Goal: Navigation & Orientation: Find specific page/section

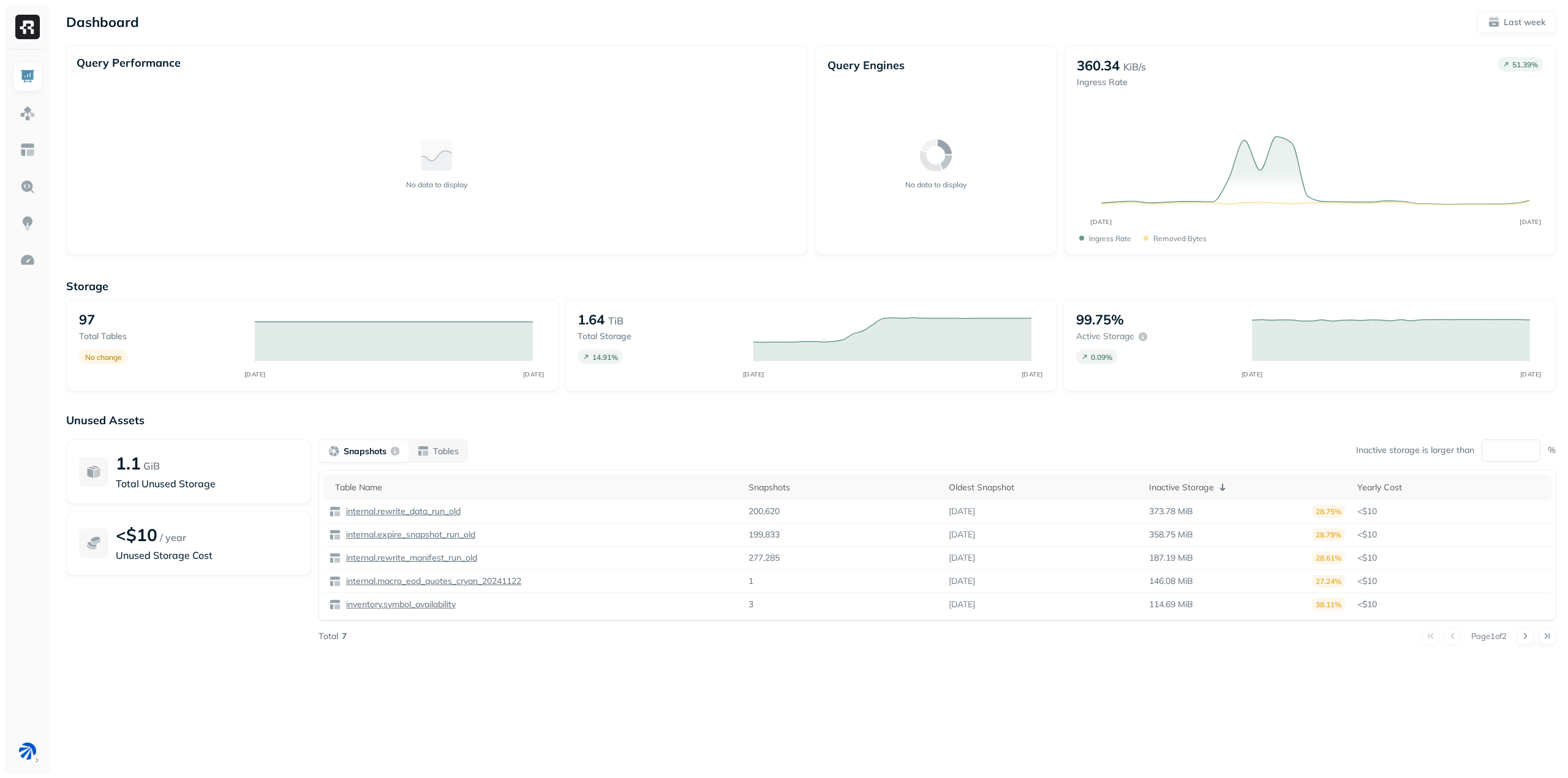
click at [727, 265] on div "Dashboard Last week Query Performance No data to display Query Engines No data …" at bounding box center [811, 340] width 1514 height 681
click at [374, 32] on div "Dashboard Last week" at bounding box center [810, 22] width 1489 height 22
click at [35, 758] on html "Dashboard Last week Query Performance No data to display Query Engines No data …" at bounding box center [784, 389] width 1568 height 778
click at [46, 626] on html "Dashboard Last week Query Performance No data to display Query Engines No data …" at bounding box center [784, 389] width 1568 height 778
click at [18, 115] on link at bounding box center [27, 113] width 29 height 29
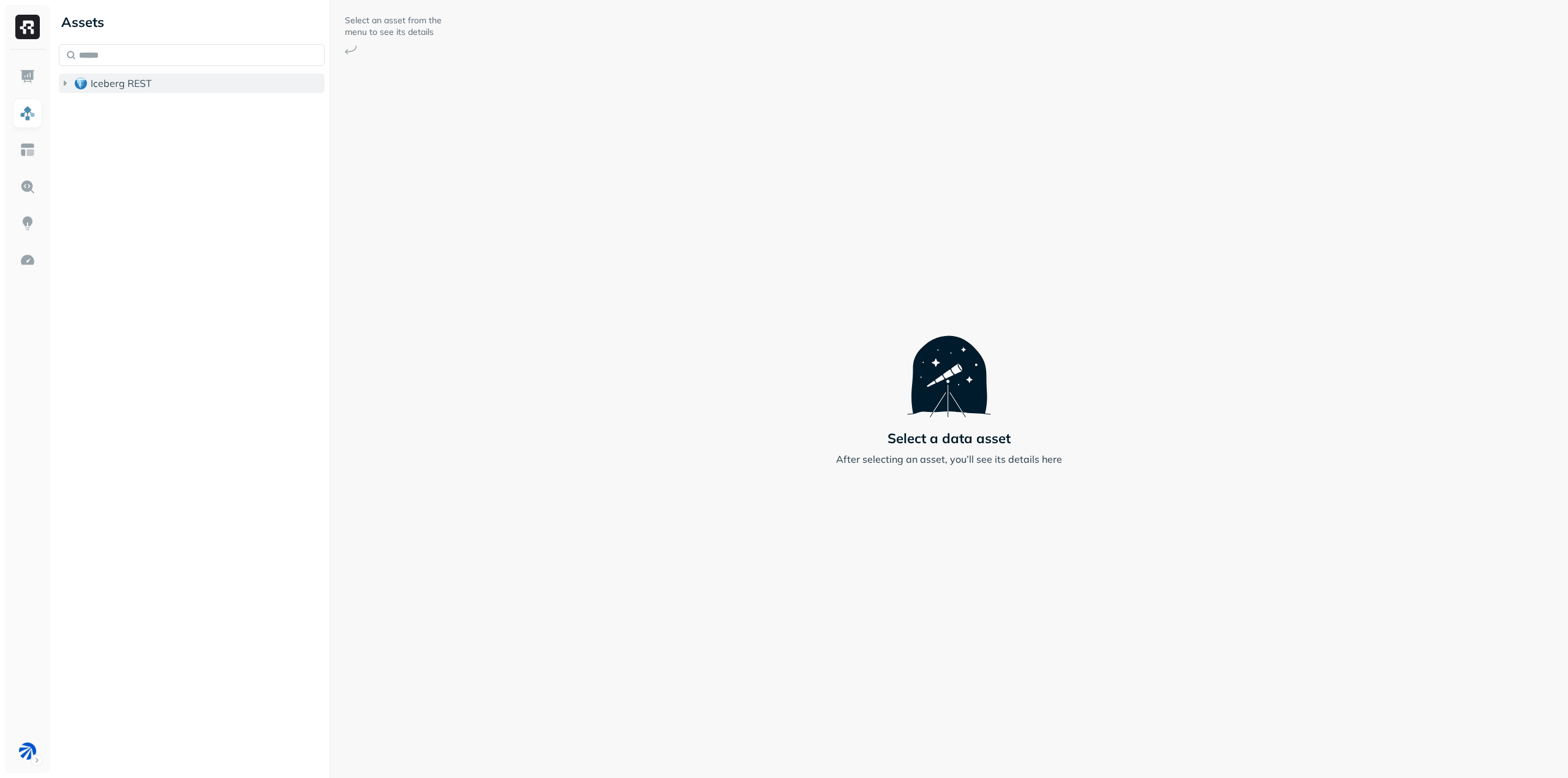
click at [67, 85] on icon "button" at bounding box center [65, 83] width 12 height 12
click at [36, 149] on link at bounding box center [27, 149] width 29 height 29
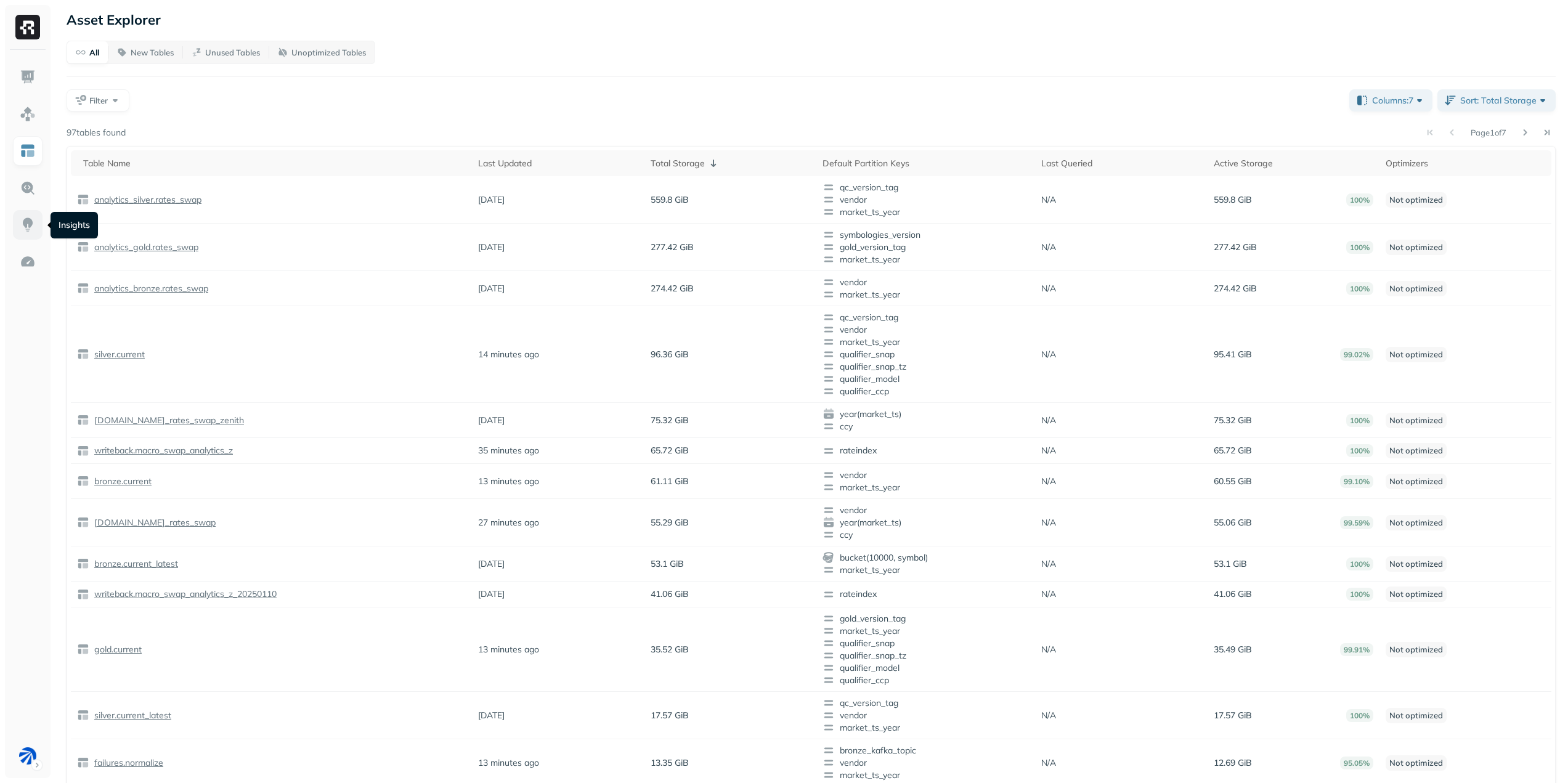
click at [30, 229] on img at bounding box center [28, 224] width 16 height 16
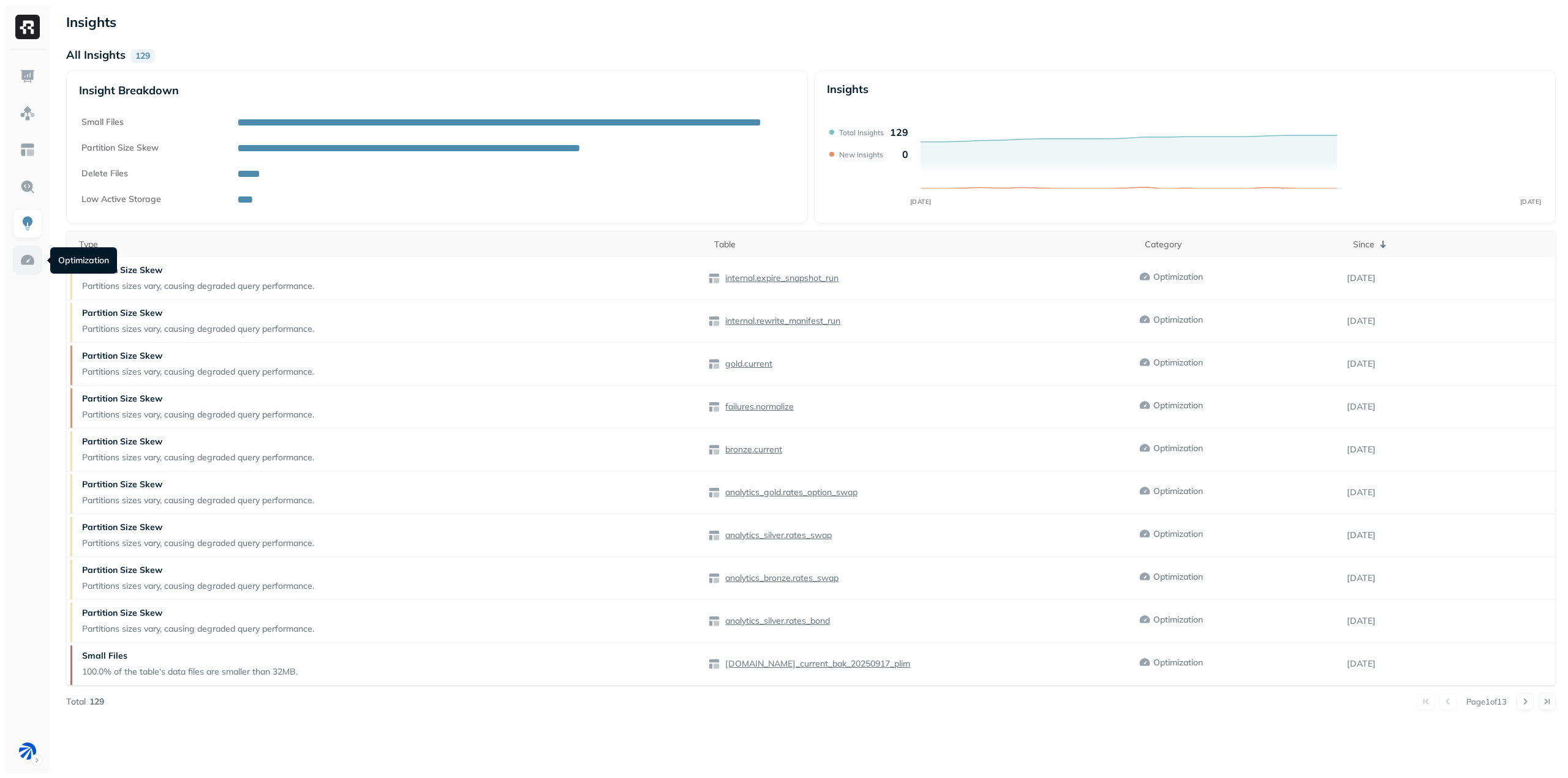
click at [39, 262] on link at bounding box center [27, 260] width 29 height 29
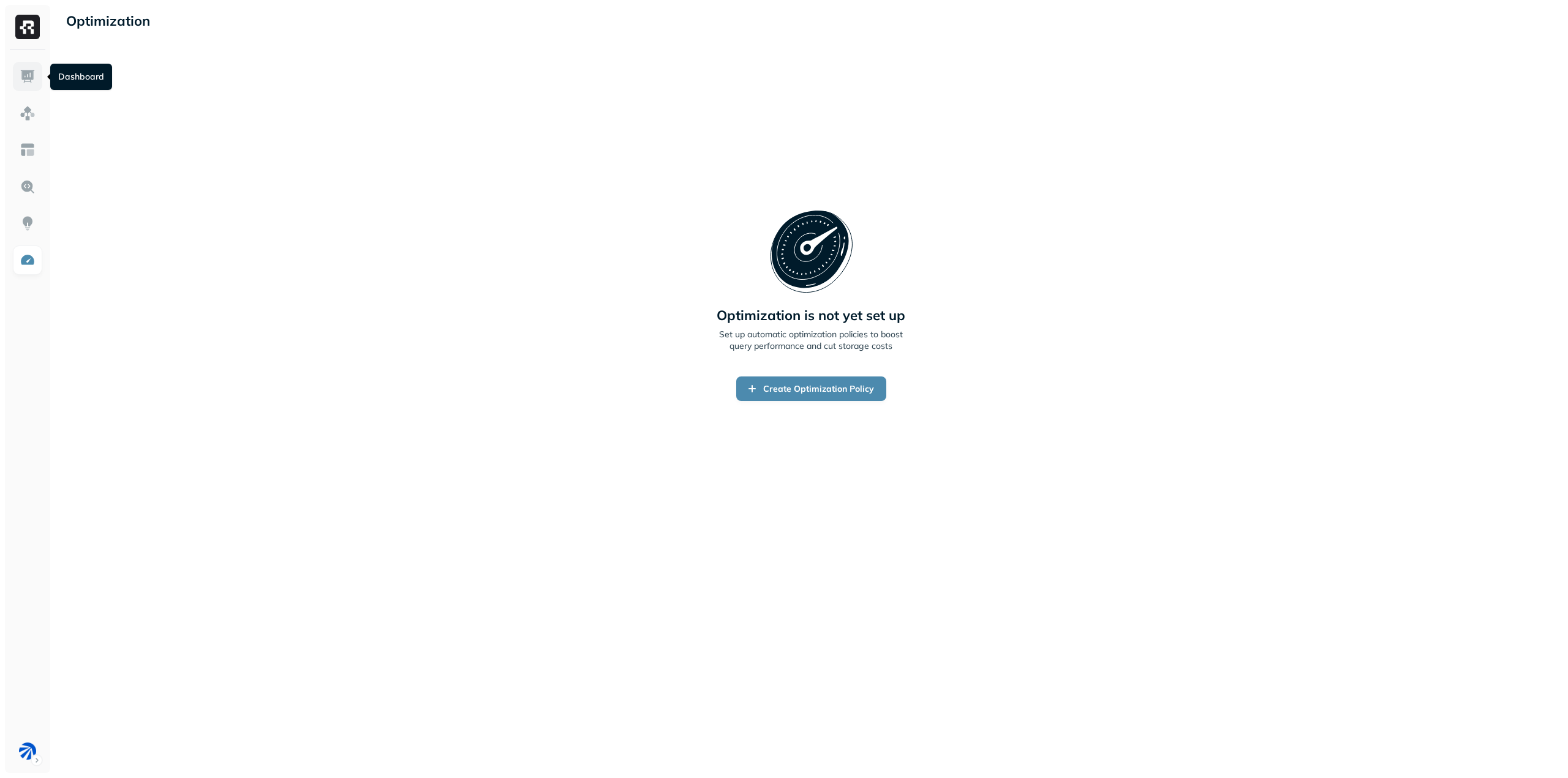
click at [25, 73] on img at bounding box center [27, 76] width 16 height 16
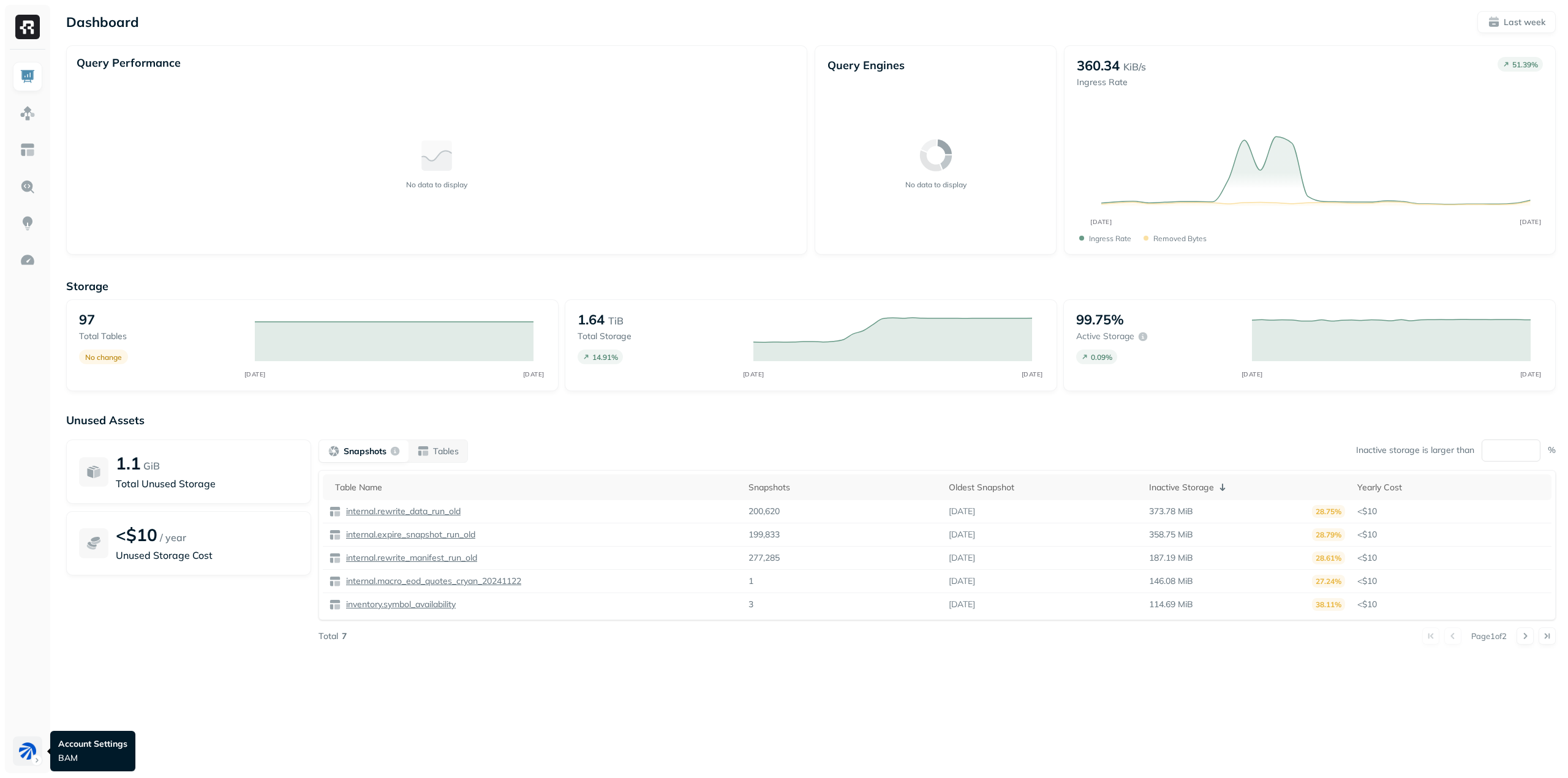
click at [37, 762] on html "Dashboard Last week Query Performance No data to display Query Engines No data …" at bounding box center [784, 389] width 1568 height 778
click at [29, 689] on html "Dashboard Last week Query Performance No data to display Query Engines No data …" at bounding box center [784, 389] width 1568 height 778
click at [180, 695] on div "Dashboard Last week Query Performance No data to display Query Engines No data …" at bounding box center [811, 389] width 1514 height 778
click at [515, 438] on div "Unused Assets 1.1 GiB Total Unused Storage <$10 / year Unused Storage Cost Snap…" at bounding box center [810, 536] width 1489 height 245
click at [442, 446] on p "Tables" at bounding box center [445, 452] width 25 height 12
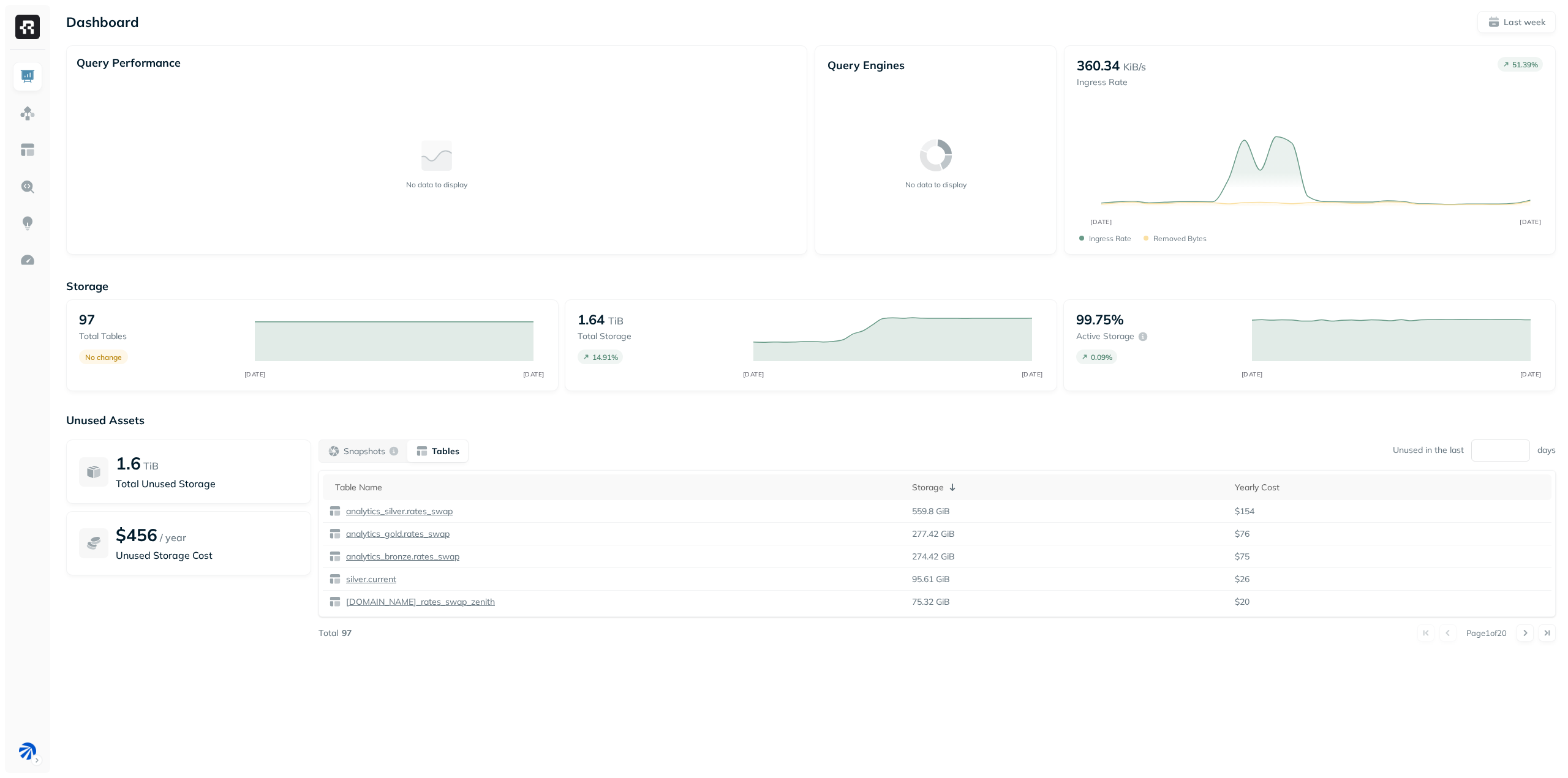
click at [501, 452] on div "Snapshots Tables Unused in the last ** days" at bounding box center [937, 451] width 1237 height 23
click at [28, 109] on img at bounding box center [27, 113] width 16 height 16
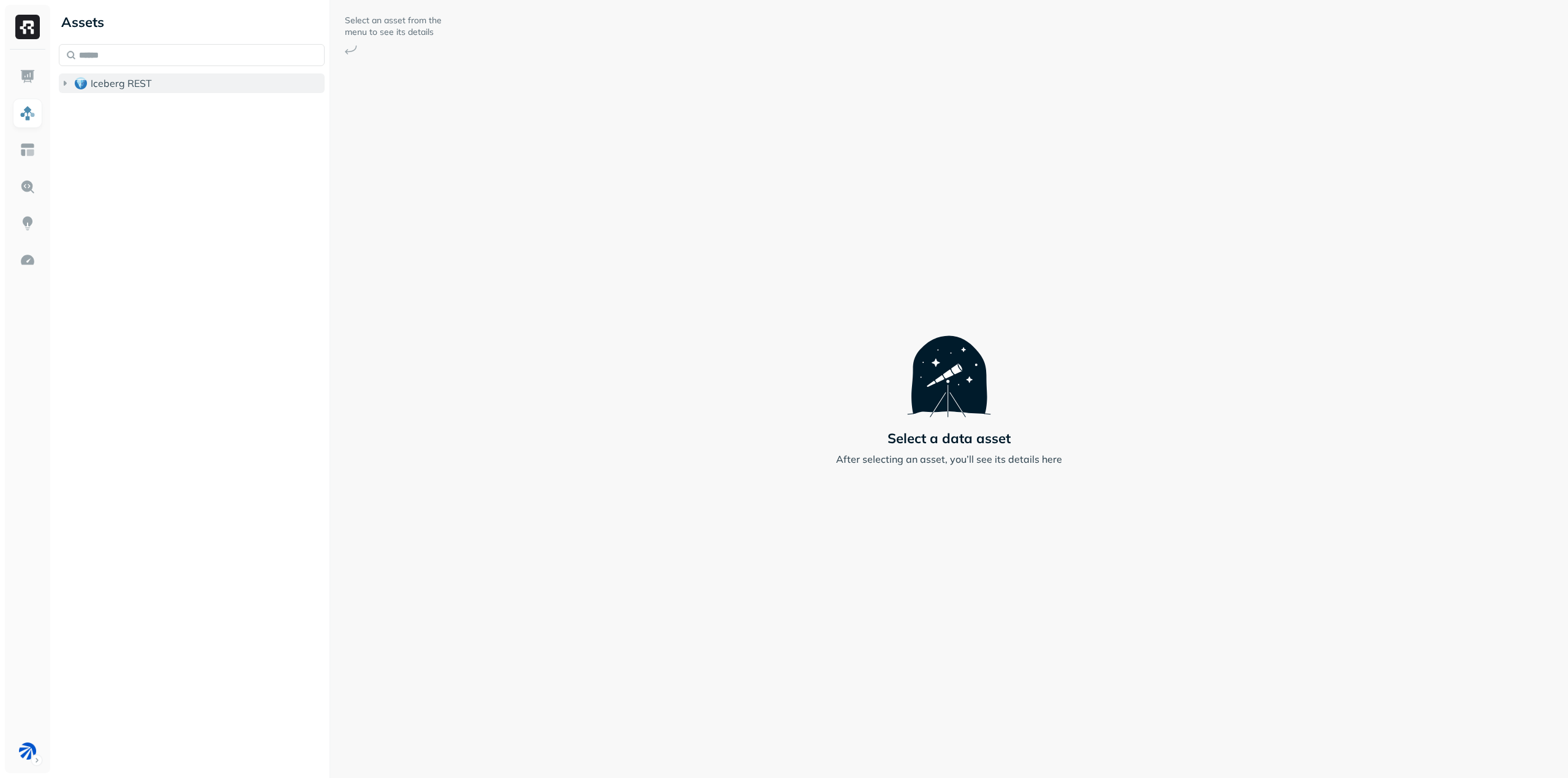
click at [61, 88] on icon "button" at bounding box center [65, 83] width 12 height 12
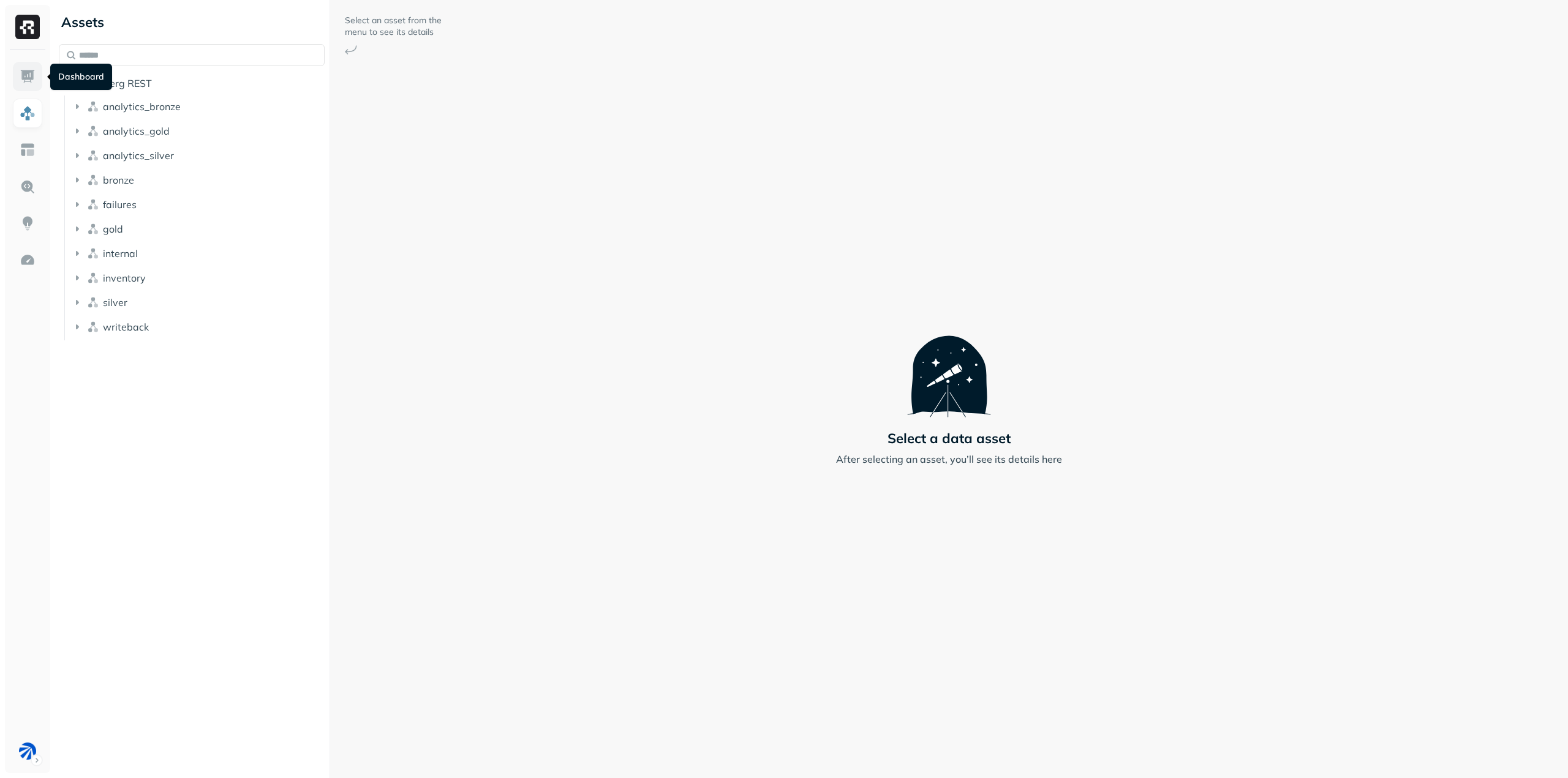
click at [27, 74] on img at bounding box center [27, 76] width 16 height 16
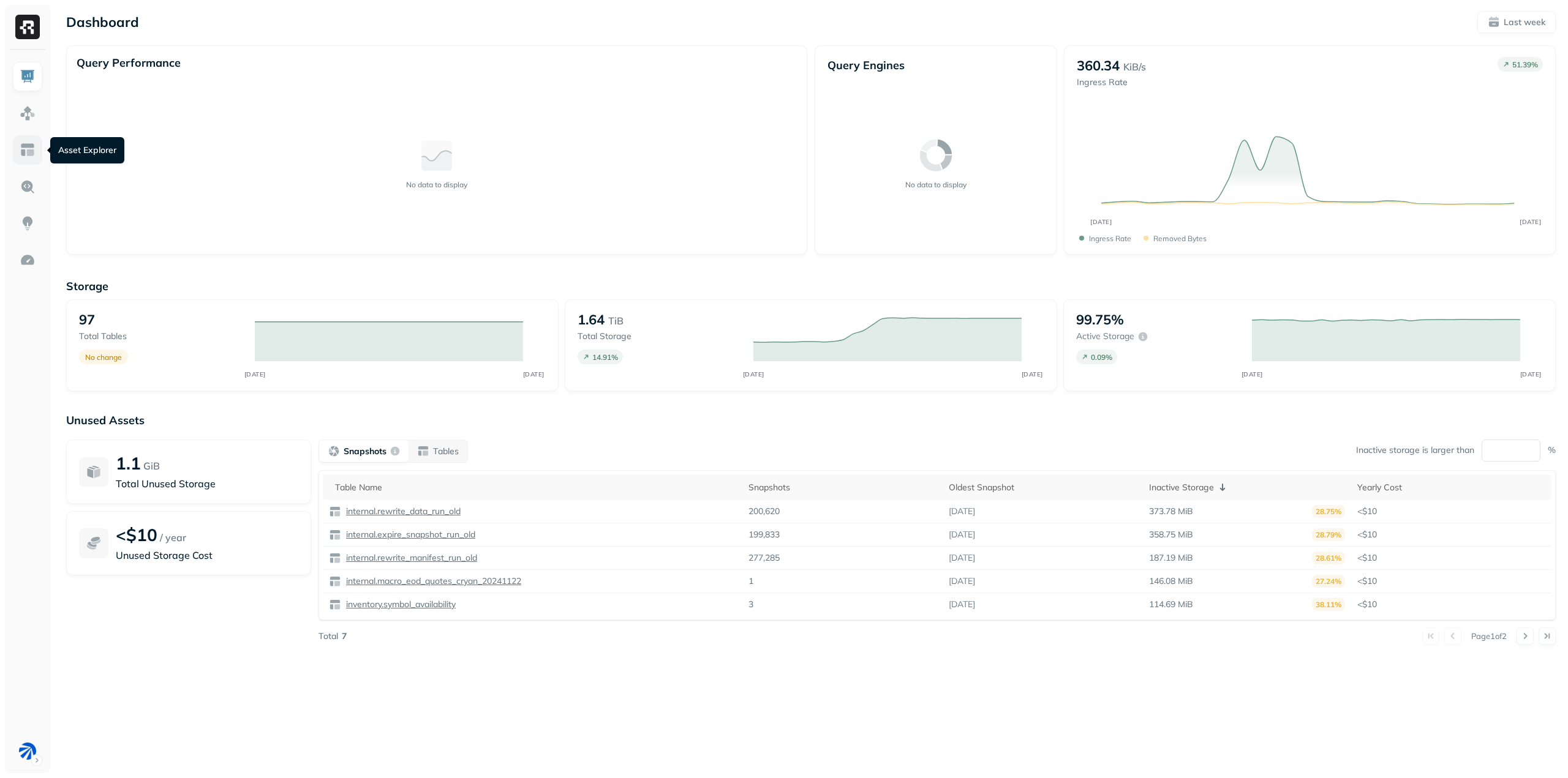
click at [27, 152] on img at bounding box center [27, 150] width 16 height 16
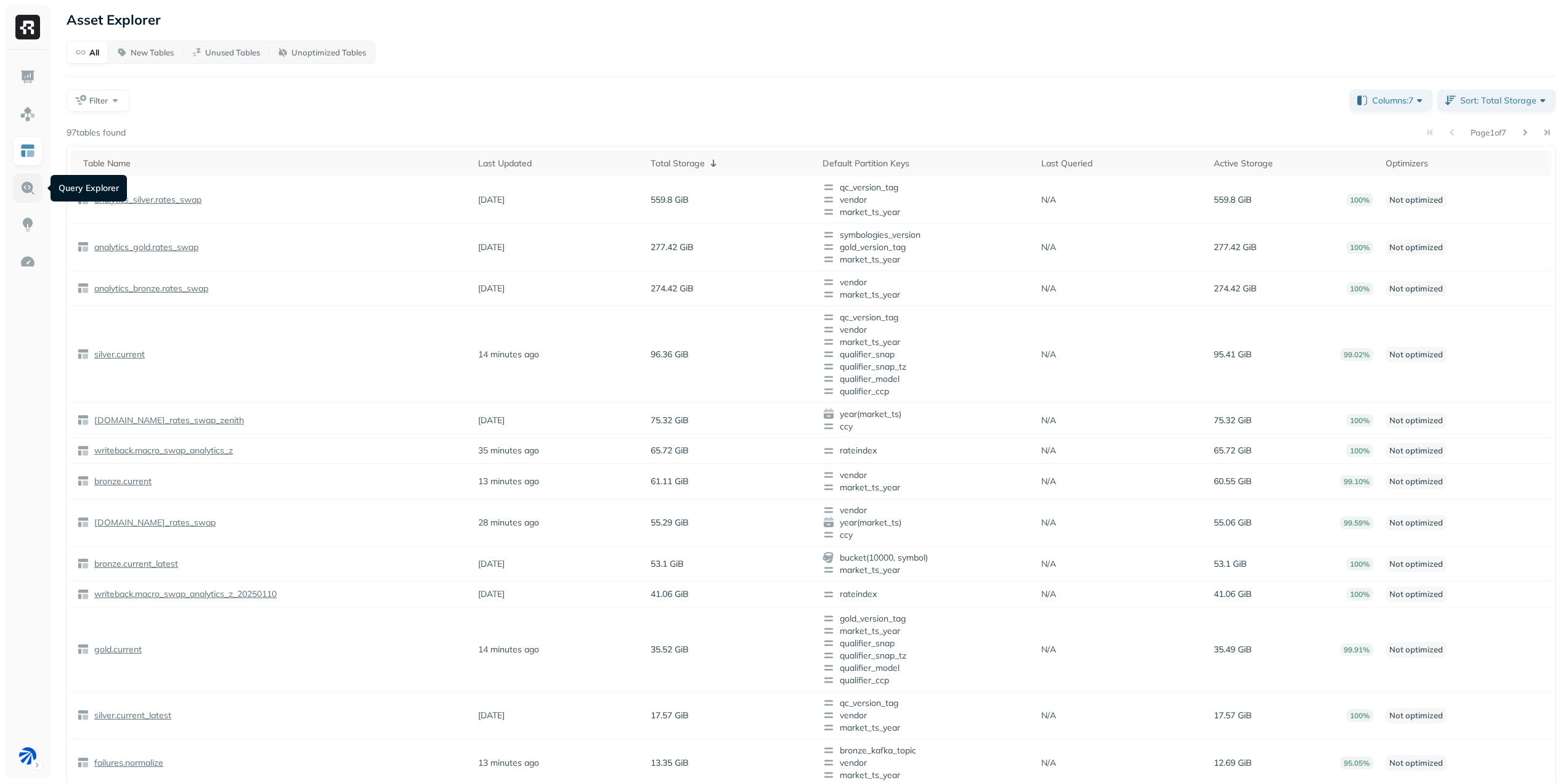
click at [33, 186] on img at bounding box center [28, 188] width 16 height 16
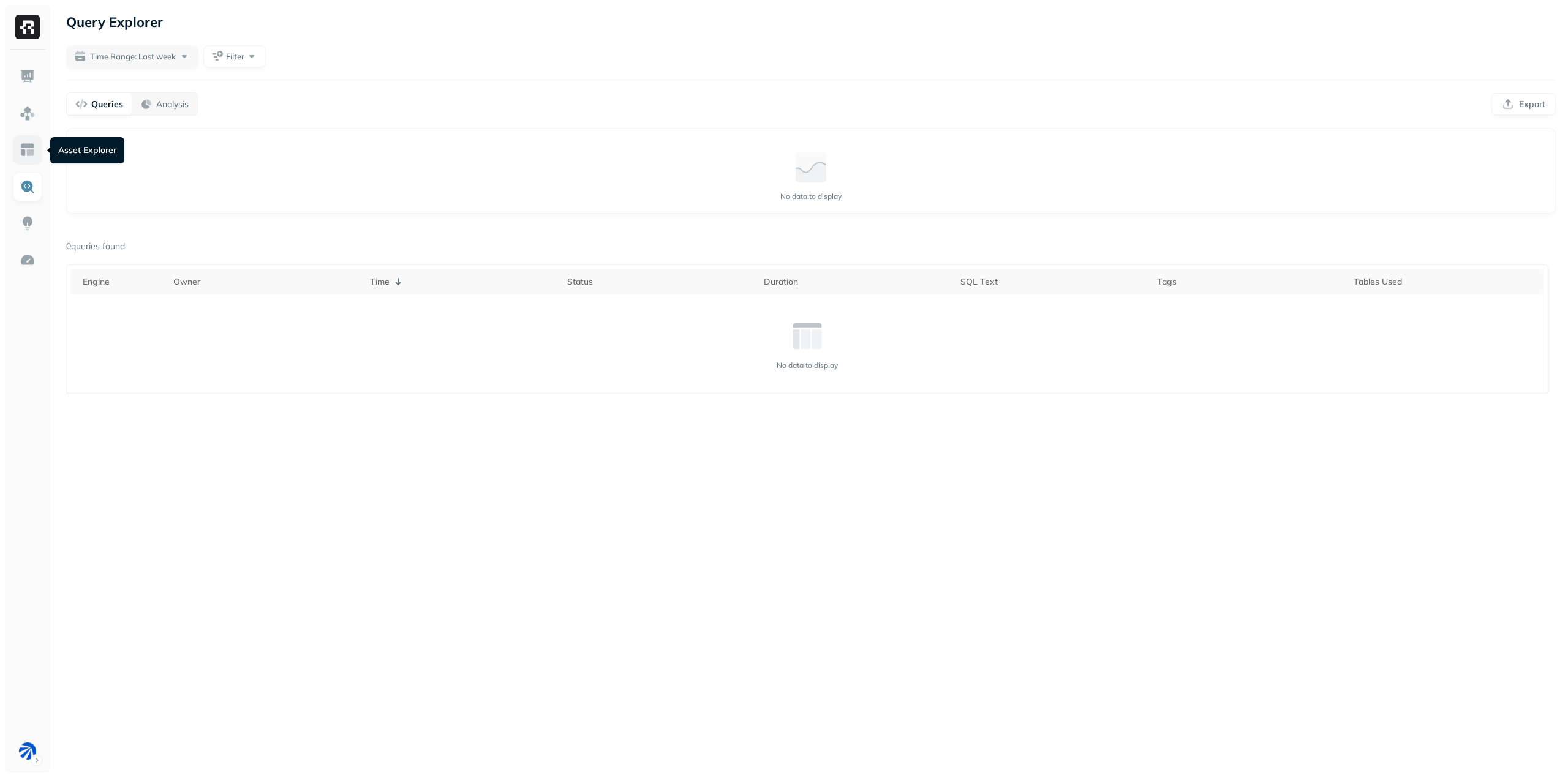
click at [25, 159] on link at bounding box center [27, 149] width 29 height 29
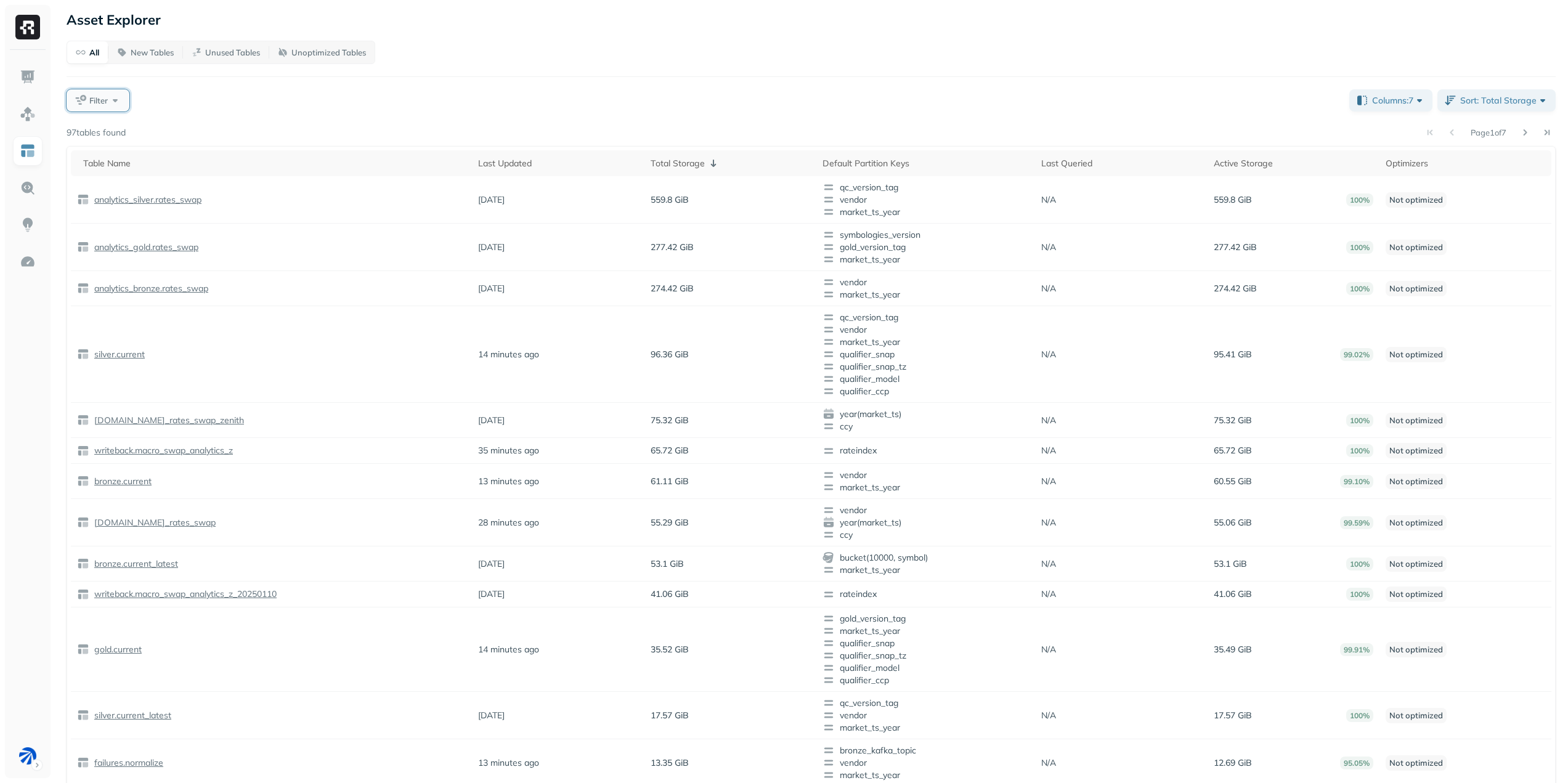
click at [103, 103] on span "Filter" at bounding box center [98, 101] width 18 height 12
click at [338, 114] on div "All New Tables Unused Tables Unoptimized Tables Filter Columns: 7 Sort: Total S…" at bounding box center [811, 468] width 1489 height 855
click at [167, 201] on p "analytics_silver.rates_swap" at bounding box center [146, 200] width 110 height 12
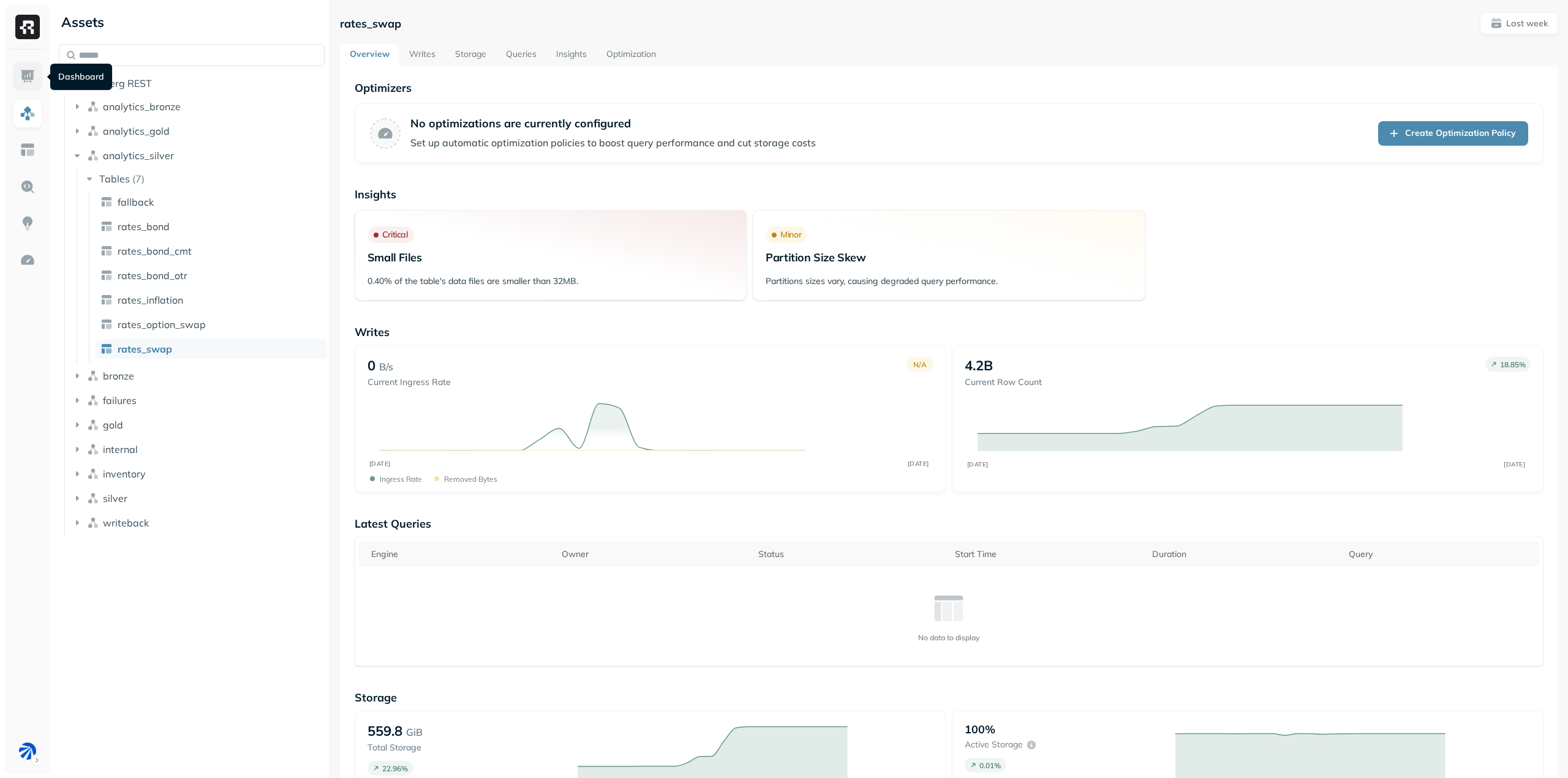
click at [19, 77] on link at bounding box center [27, 76] width 29 height 29
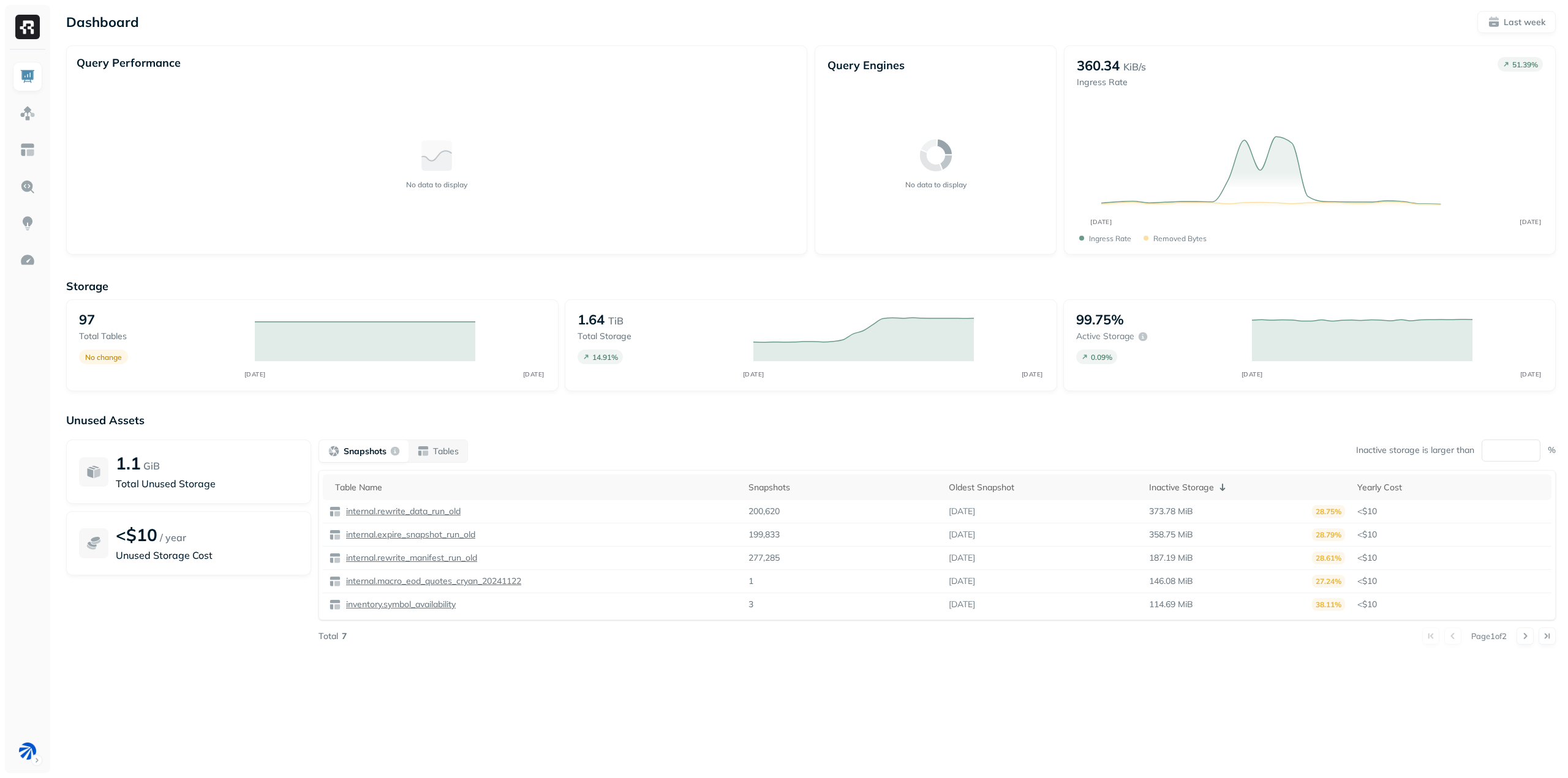
click at [215, 47] on div "Query Performance No data to display" at bounding box center [436, 149] width 741 height 209
click at [28, 27] on img at bounding box center [27, 27] width 25 height 25
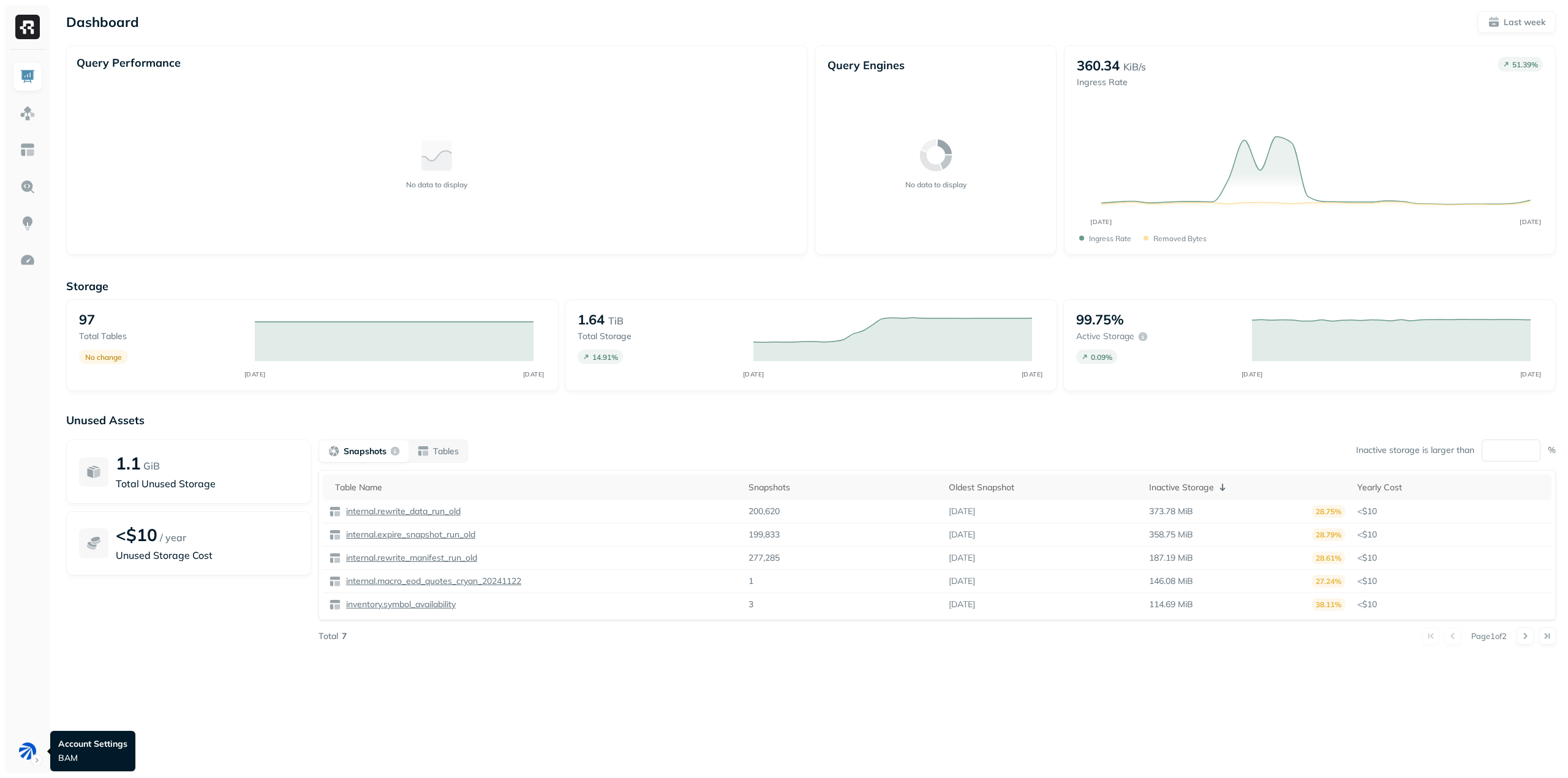
click at [43, 758] on div at bounding box center [27, 411] width 45 height 724
click at [40, 759] on html "Dashboard Last week Query Performance No data to display Query Engines No data …" at bounding box center [784, 389] width 1568 height 778
click at [392, 712] on html "Dashboard Last week Query Performance No data to display Query Engines No data …" at bounding box center [784, 389] width 1568 height 778
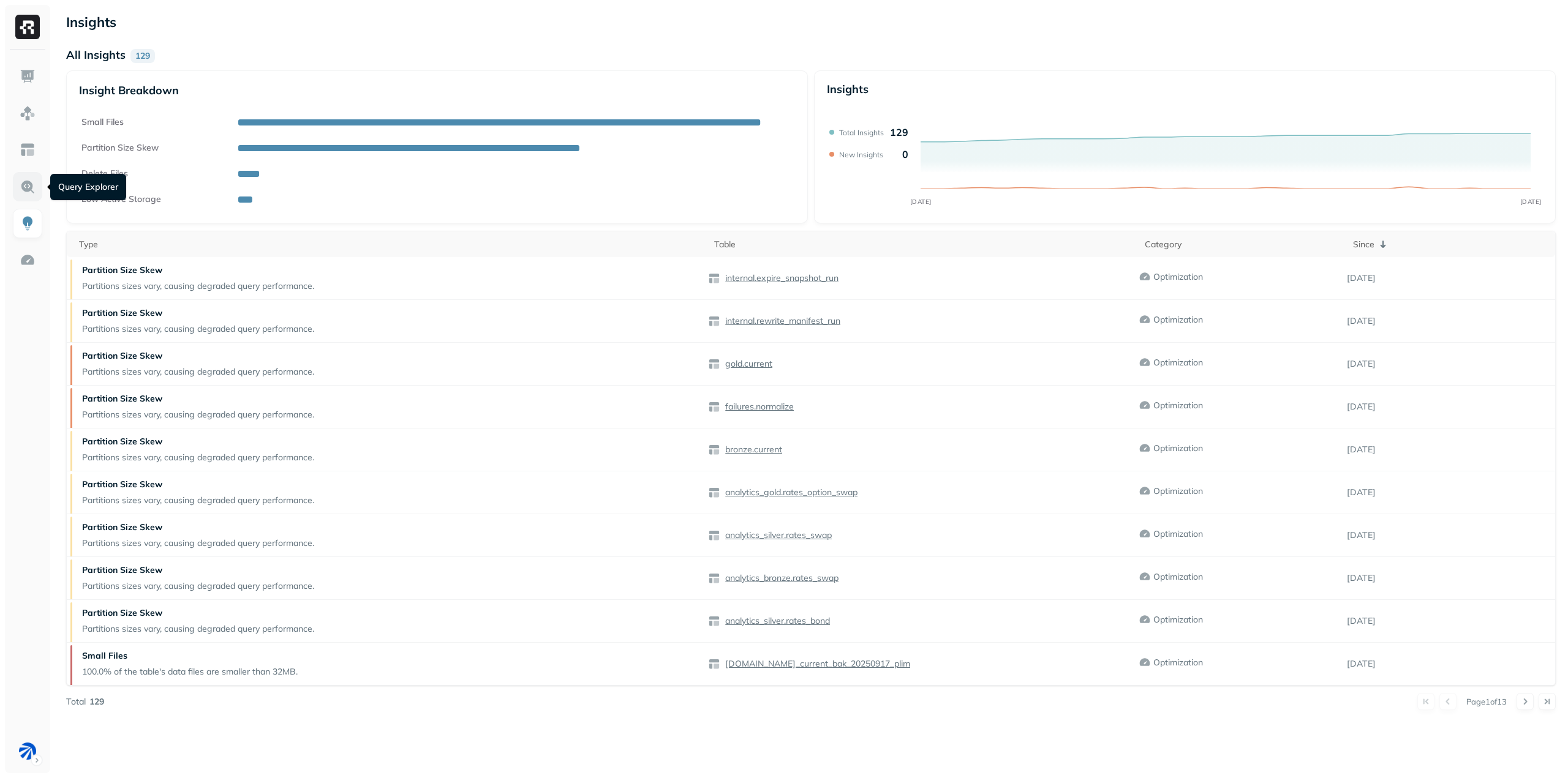
click at [27, 186] on img at bounding box center [27, 187] width 16 height 16
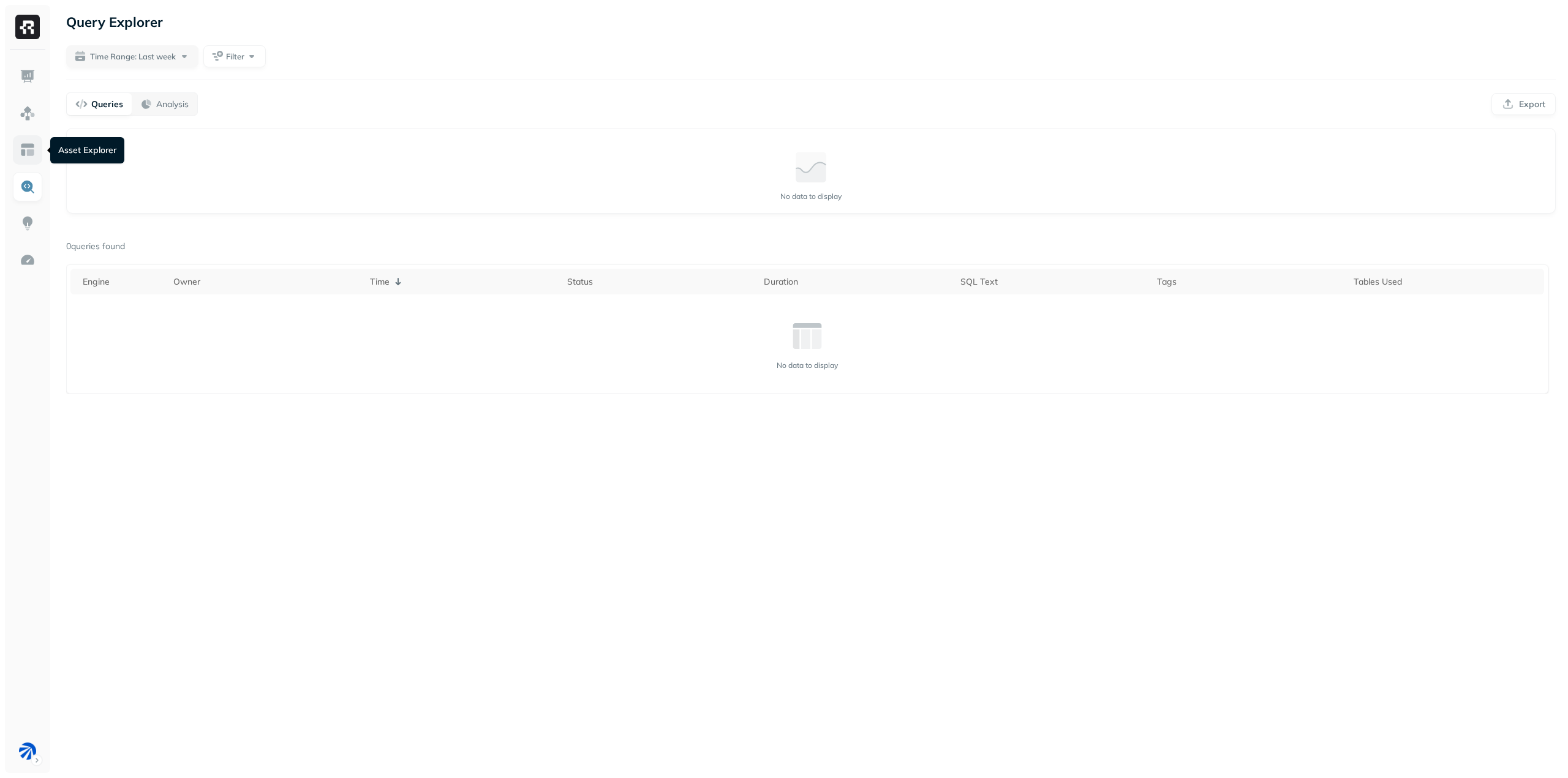
click at [31, 158] on link at bounding box center [27, 149] width 29 height 29
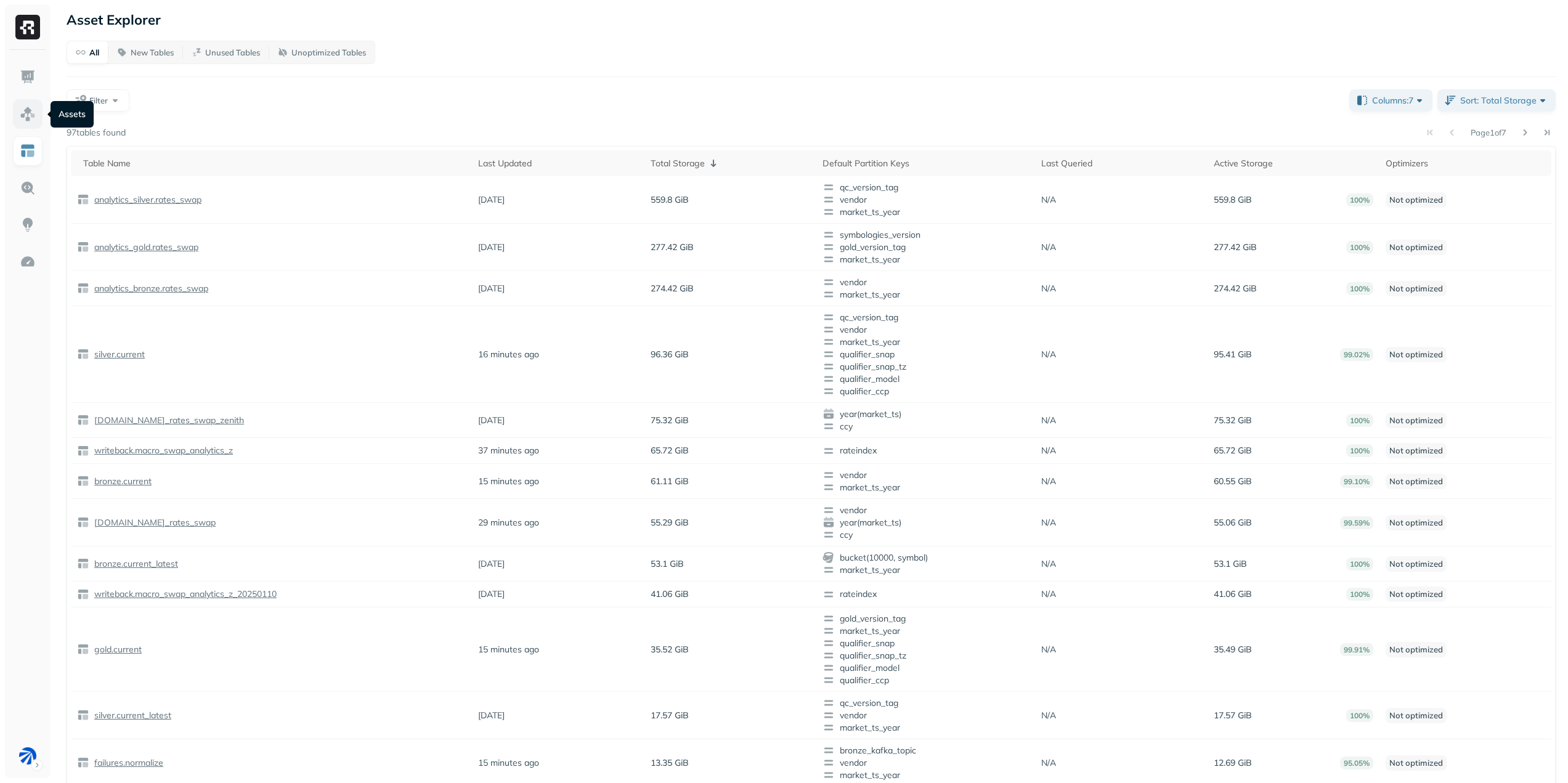
click at [31, 123] on link at bounding box center [28, 114] width 30 height 30
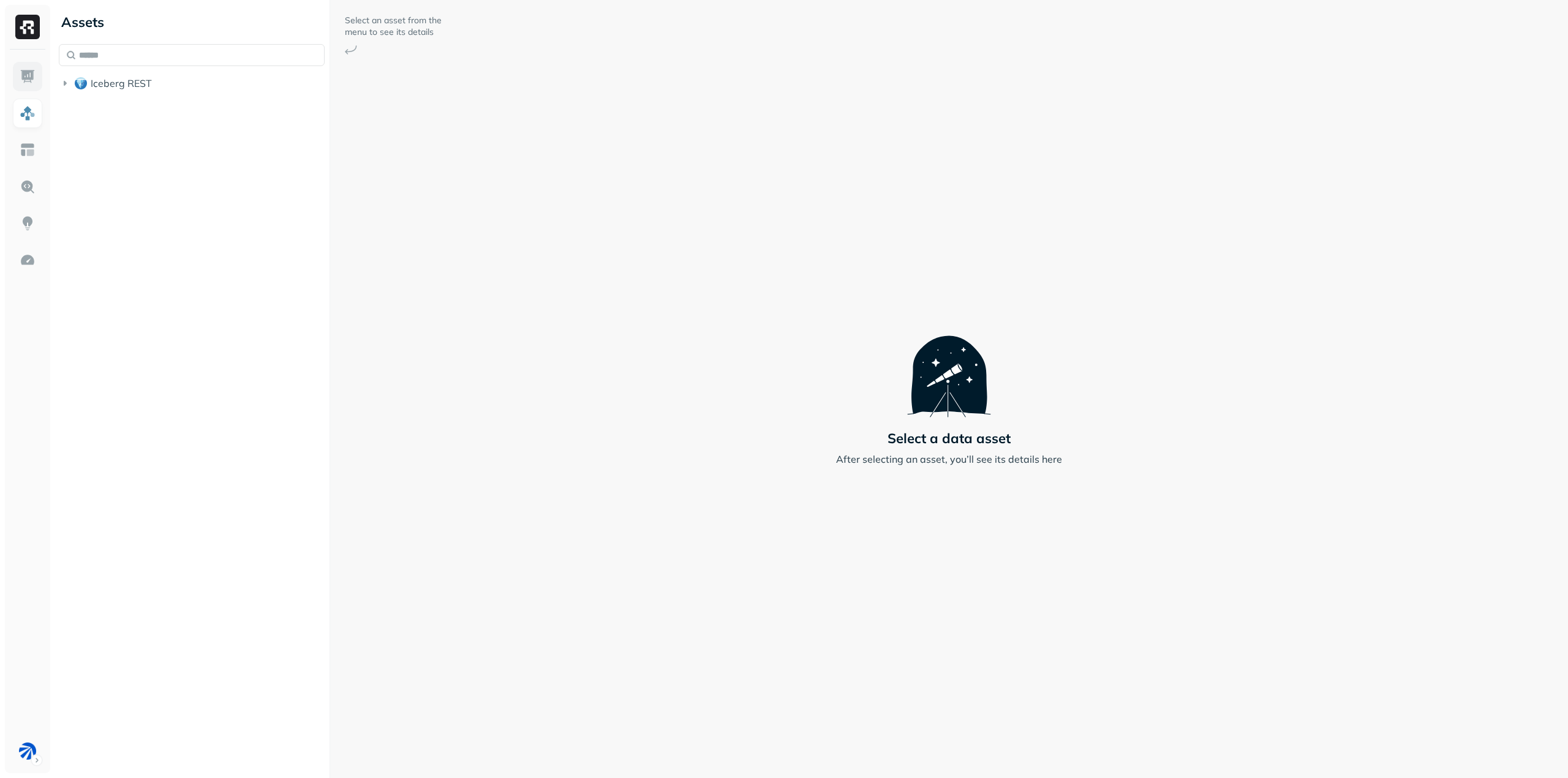
click at [30, 85] on link at bounding box center [27, 76] width 29 height 29
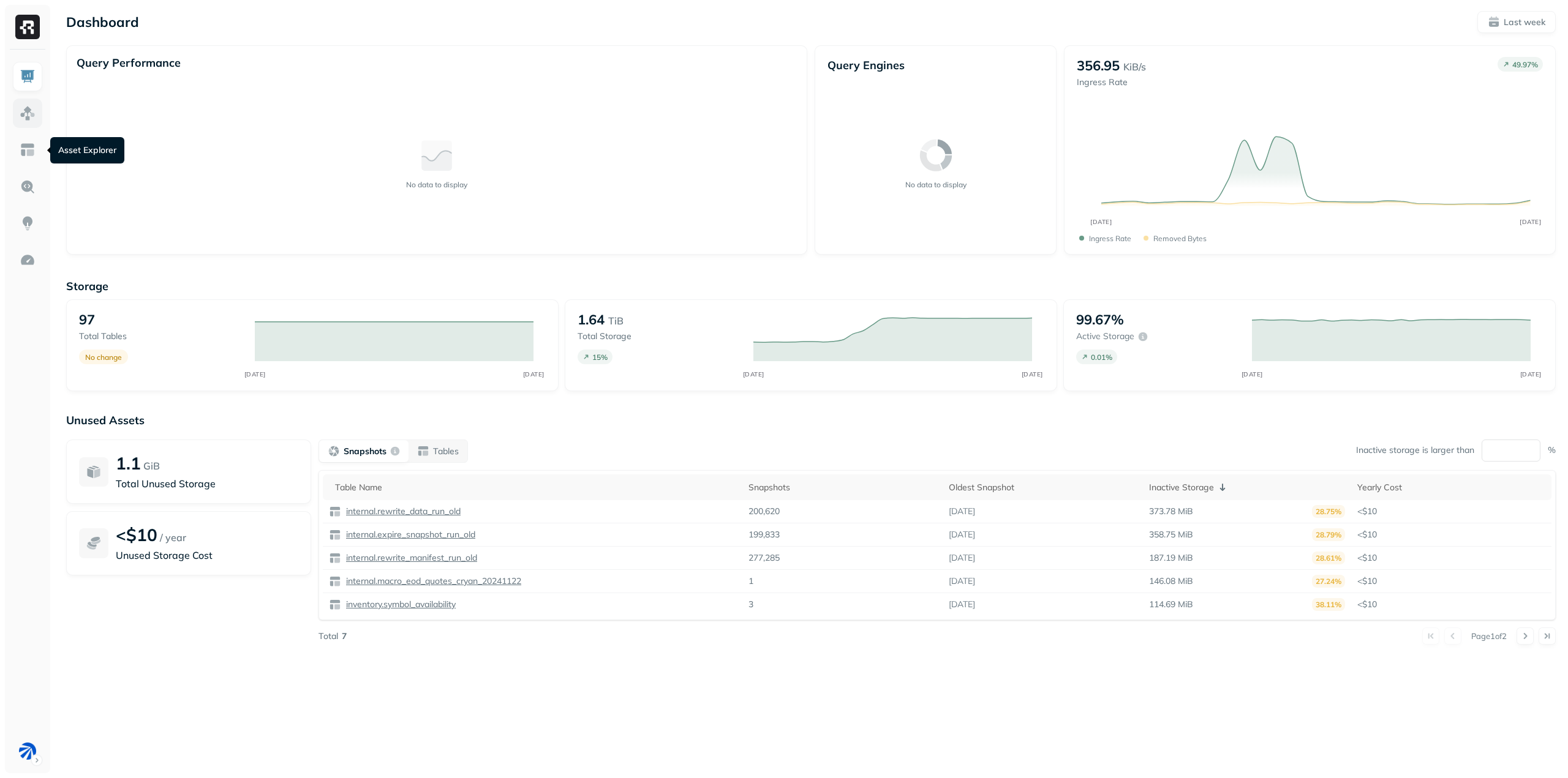
click at [33, 125] on link at bounding box center [27, 113] width 29 height 29
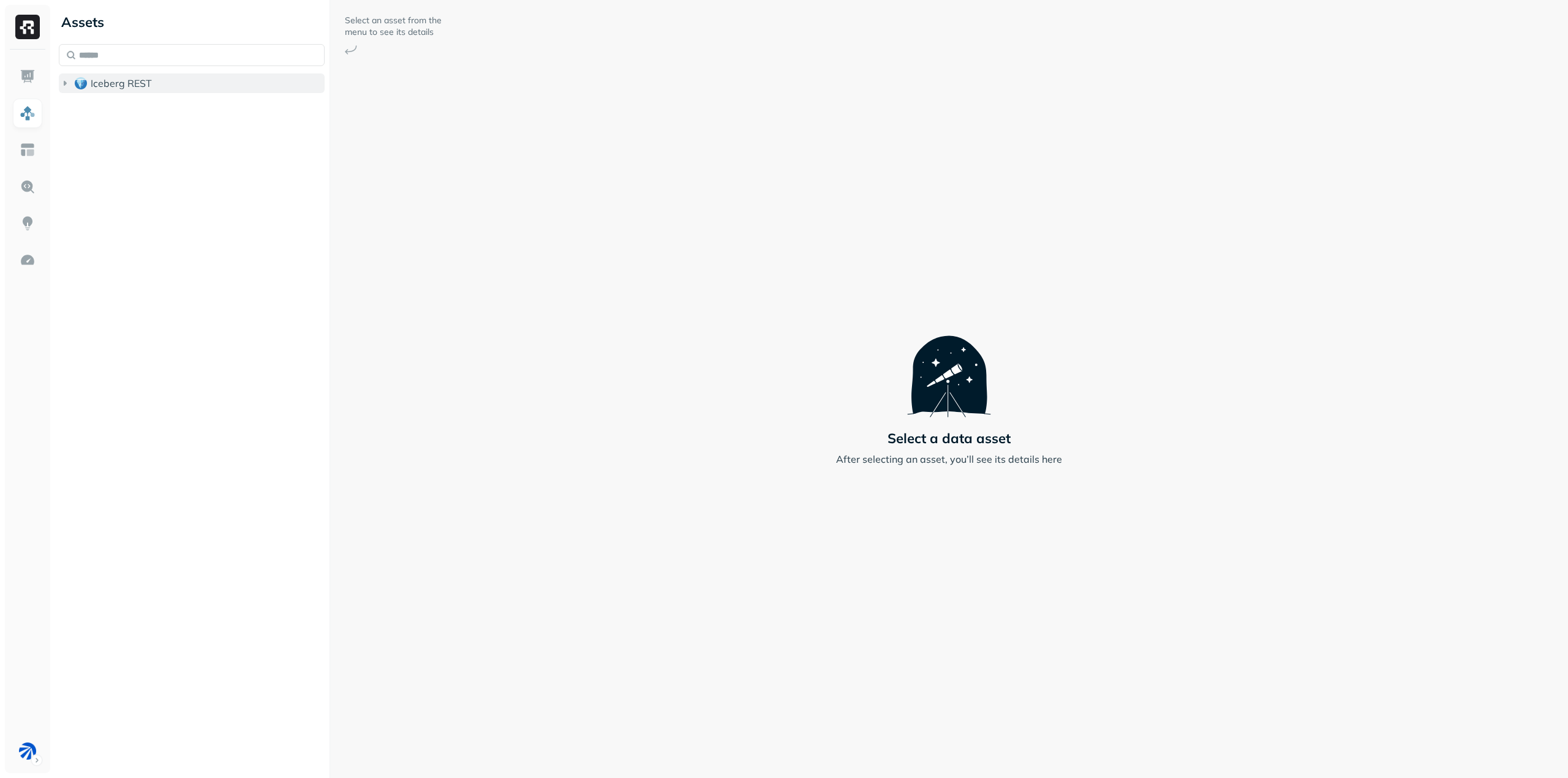
click at [65, 83] on icon "button" at bounding box center [65, 83] width 3 height 5
click at [37, 263] on link at bounding box center [27, 260] width 29 height 29
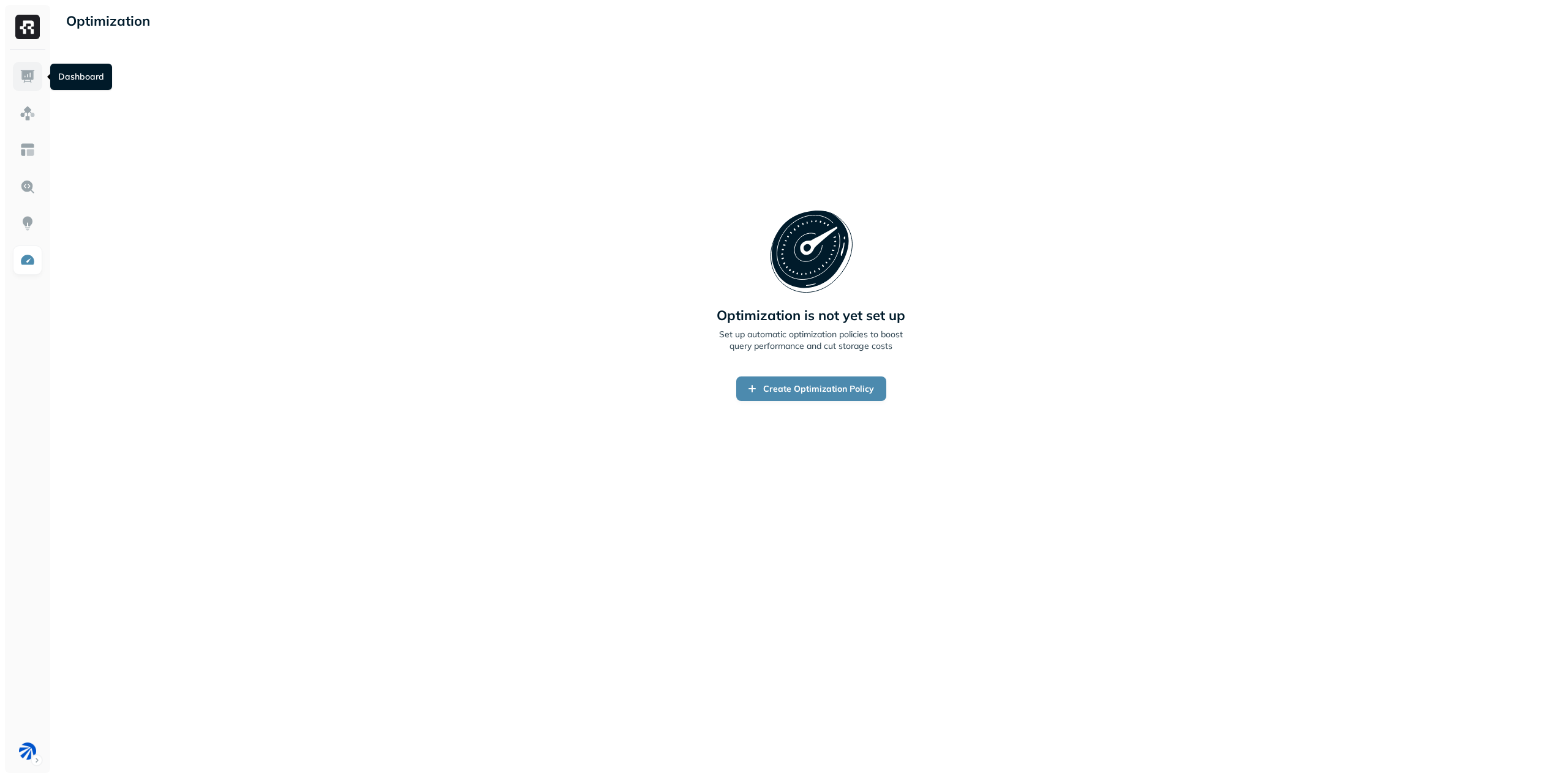
click at [26, 73] on img at bounding box center [27, 76] width 16 height 16
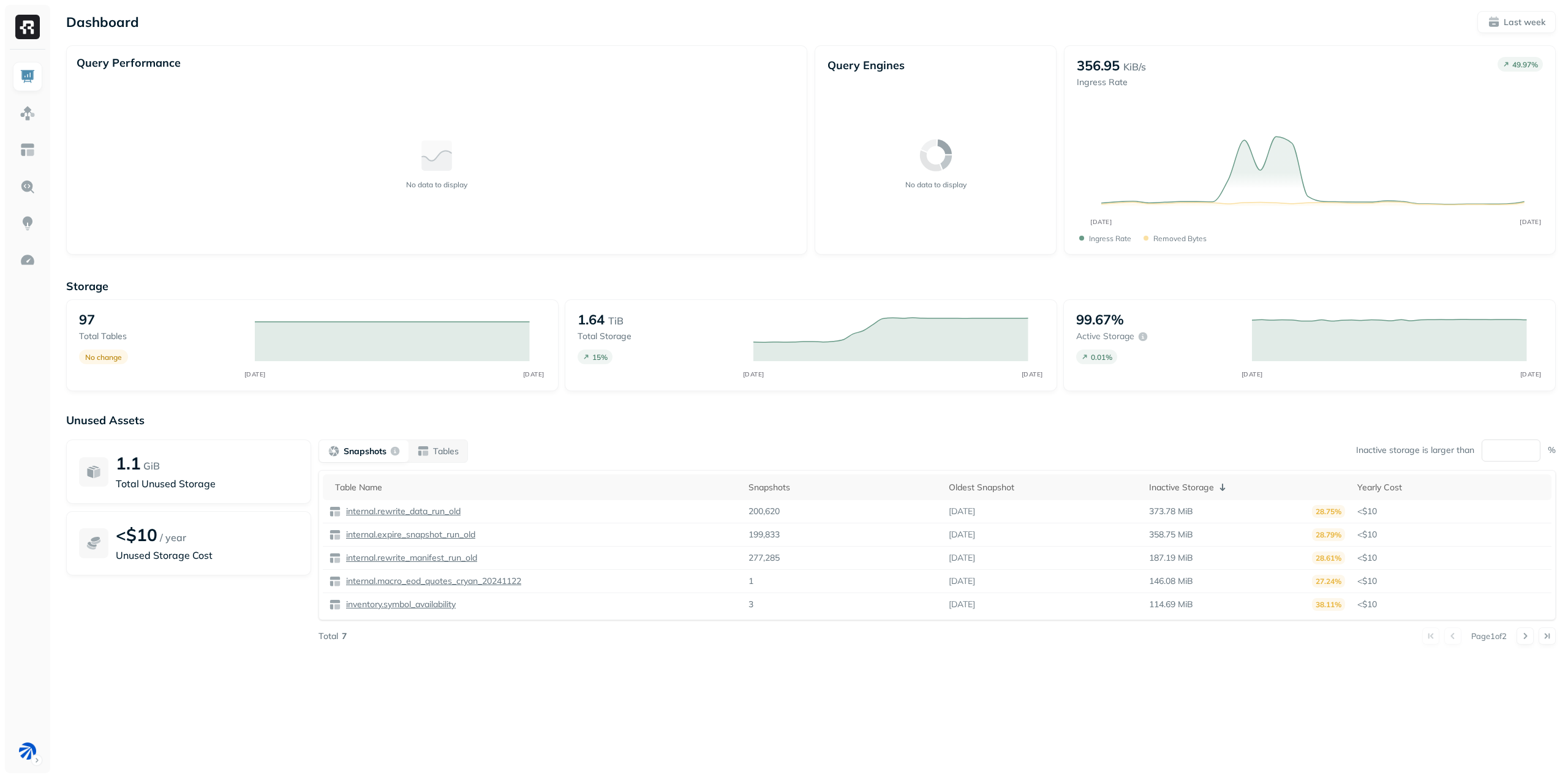
click at [885, 61] on p "Query Engines" at bounding box center [935, 65] width 216 height 14
click at [215, 624] on div "1.1 GiB Total Unused Storage <$10 / year Unused Storage Cost" at bounding box center [188, 542] width 245 height 205
click at [35, 758] on html "Dashboard Last week Query Performance No data to display Query Engines No data …" at bounding box center [784, 389] width 1568 height 778
click at [406, 708] on html "Dashboard Last week Query Performance No data to display Query Engines No data …" at bounding box center [784, 389] width 1568 height 778
click at [376, 711] on div "Dashboard Last week Query Performance No data to display Query Engines No data …" at bounding box center [811, 389] width 1514 height 778
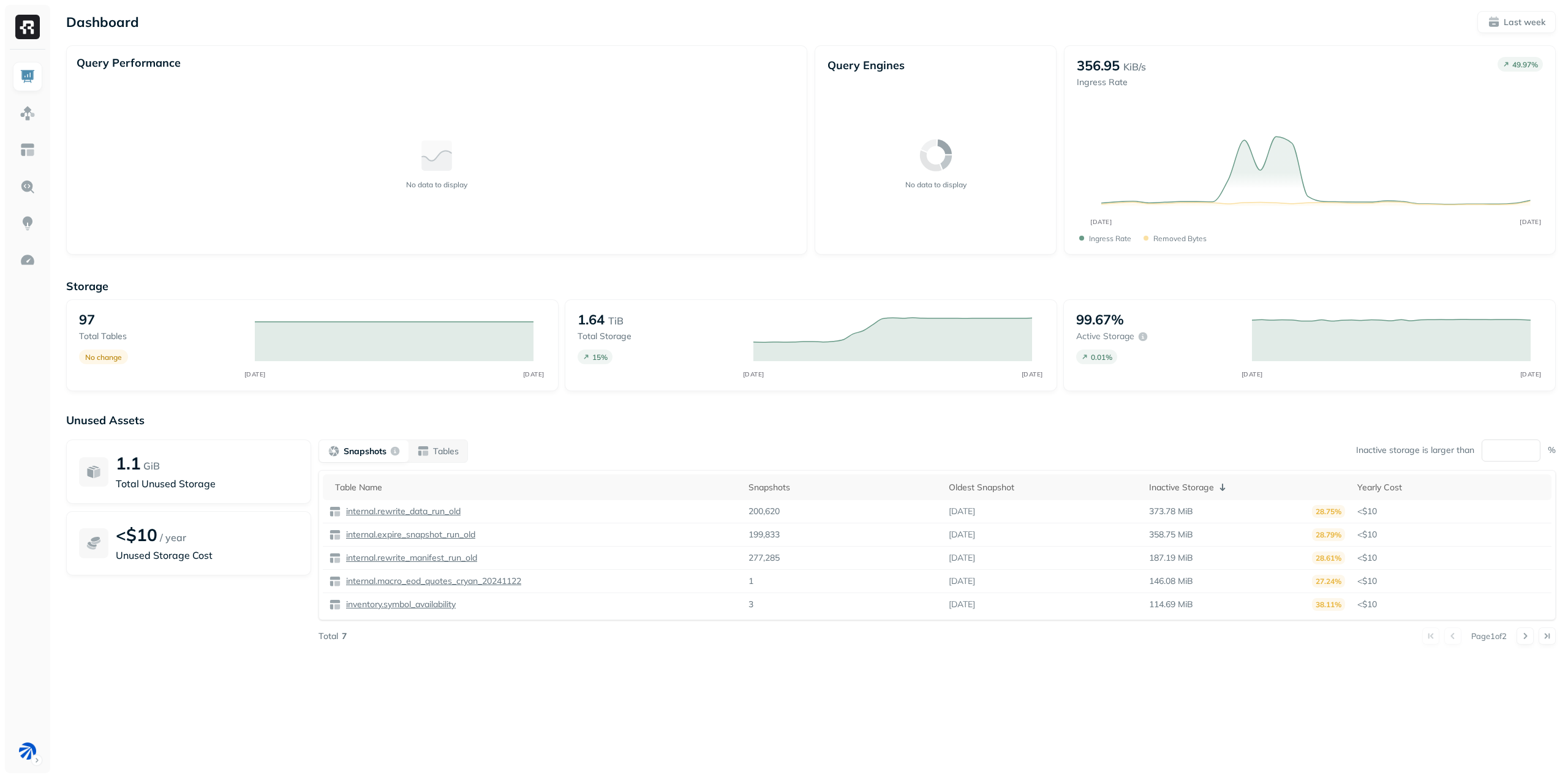
click at [445, 719] on div "Dashboard Last week Query Performance No data to display Query Engines No data …" at bounding box center [811, 389] width 1514 height 778
click at [27, 120] on img at bounding box center [27, 113] width 16 height 16
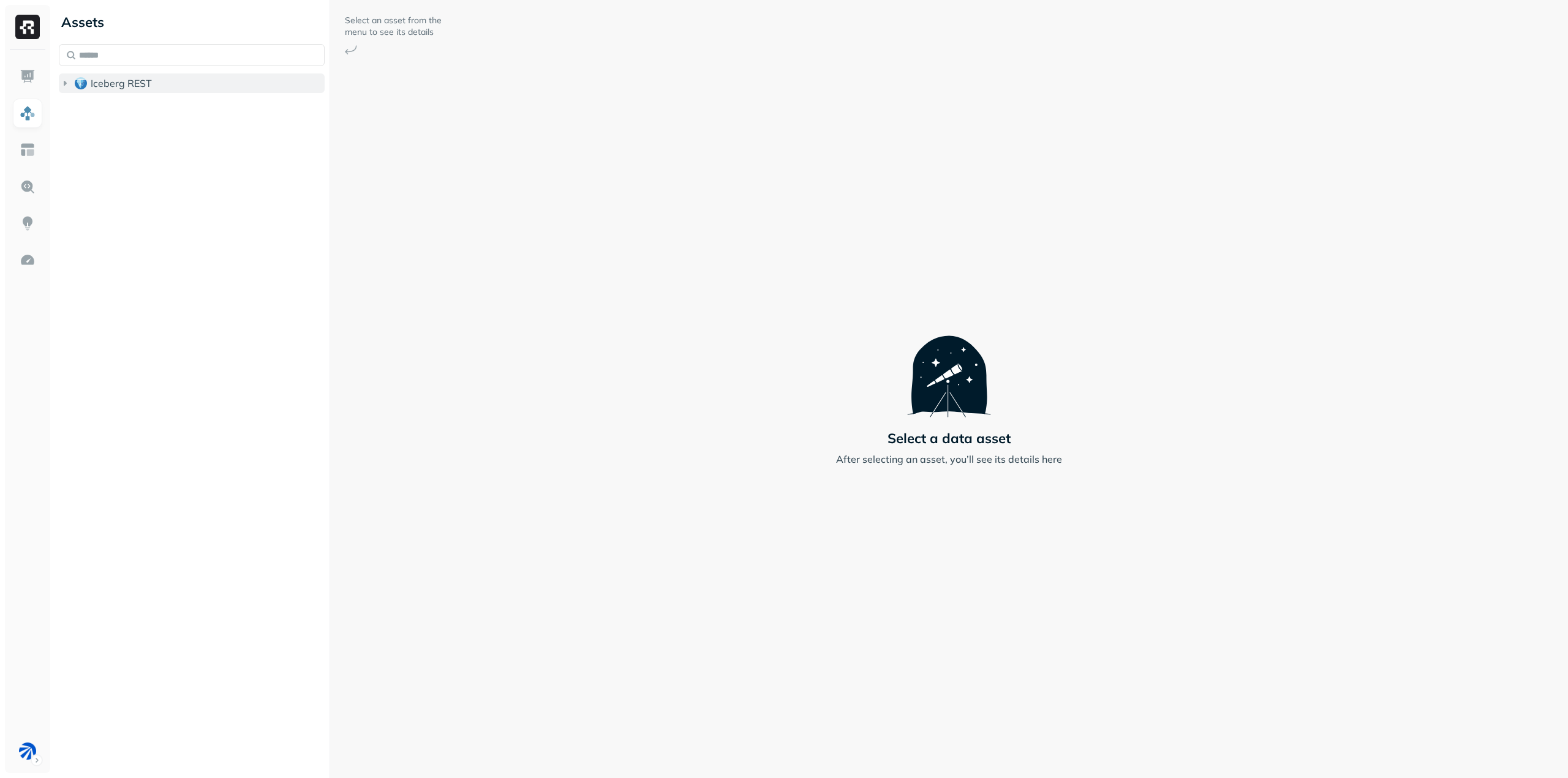
click at [67, 85] on icon "button" at bounding box center [65, 83] width 12 height 12
click at [65, 85] on icon "button" at bounding box center [65, 83] width 12 height 12
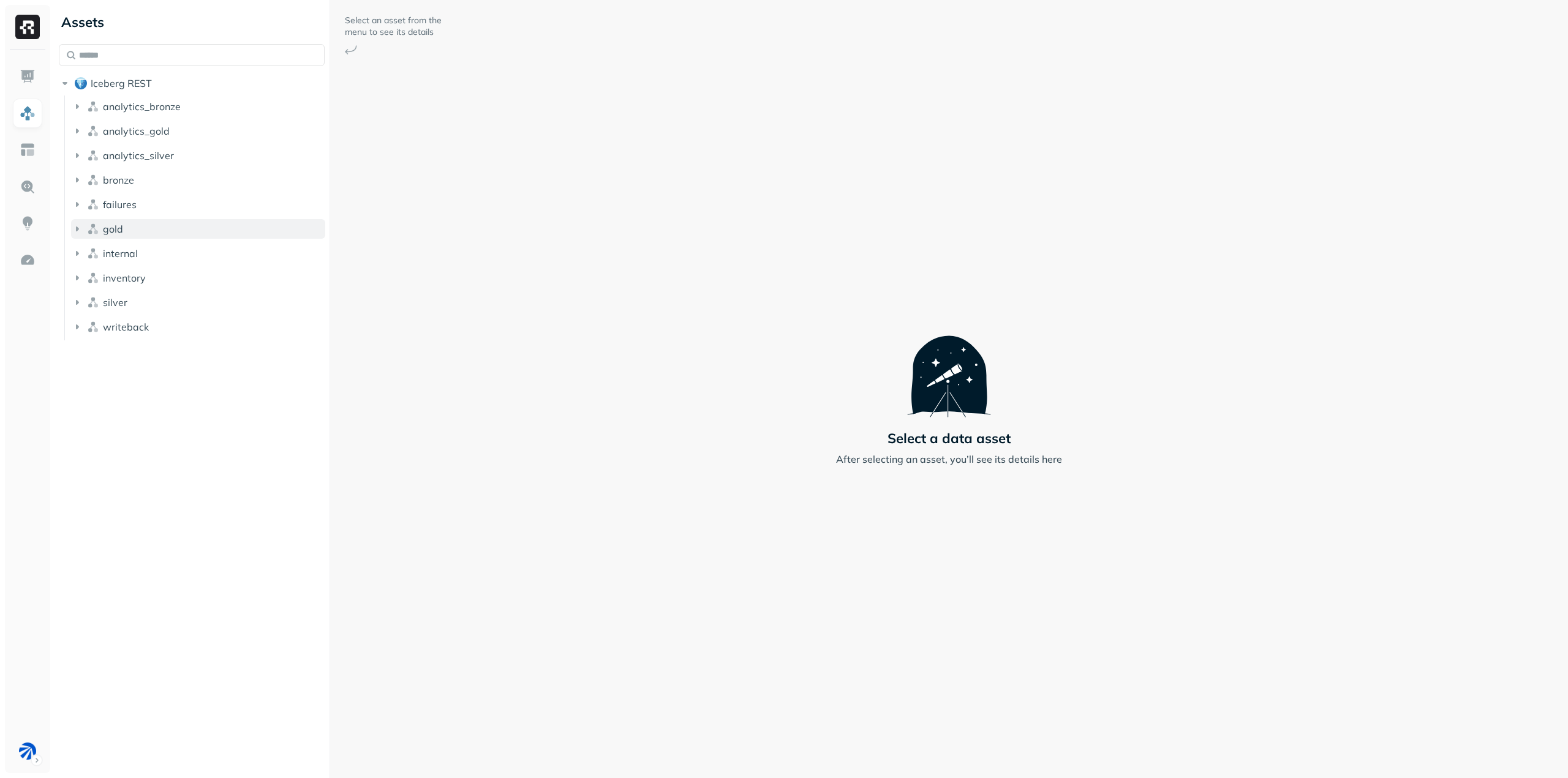
click at [77, 228] on icon "button" at bounding box center [77, 229] width 3 height 5
click at [83, 249] on ul "Tables ( 9 )" at bounding box center [201, 254] width 249 height 25
click at [85, 253] on icon "button" at bounding box center [89, 252] width 12 height 12
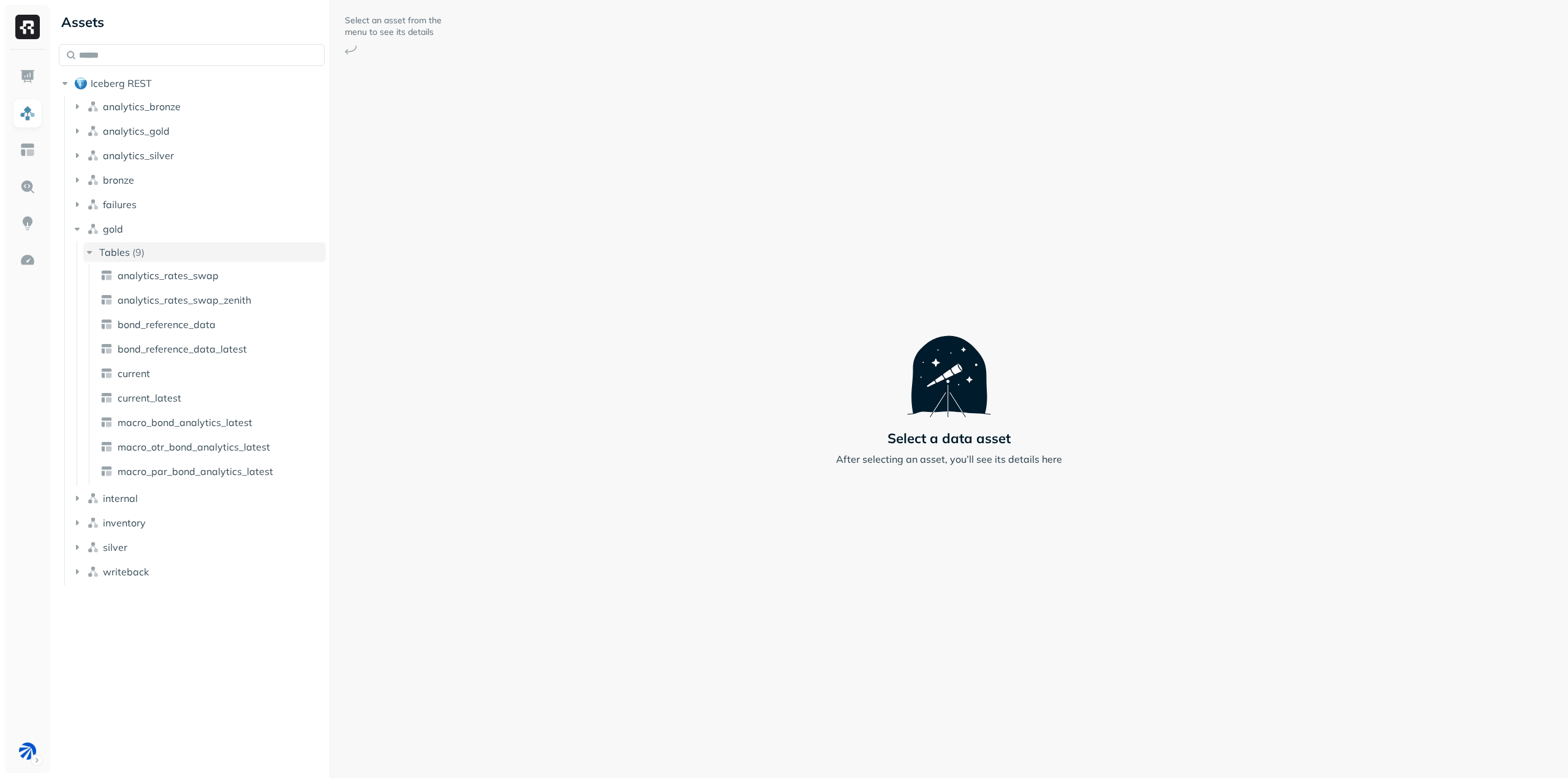
click at [88, 254] on icon "button" at bounding box center [89, 252] width 12 height 12
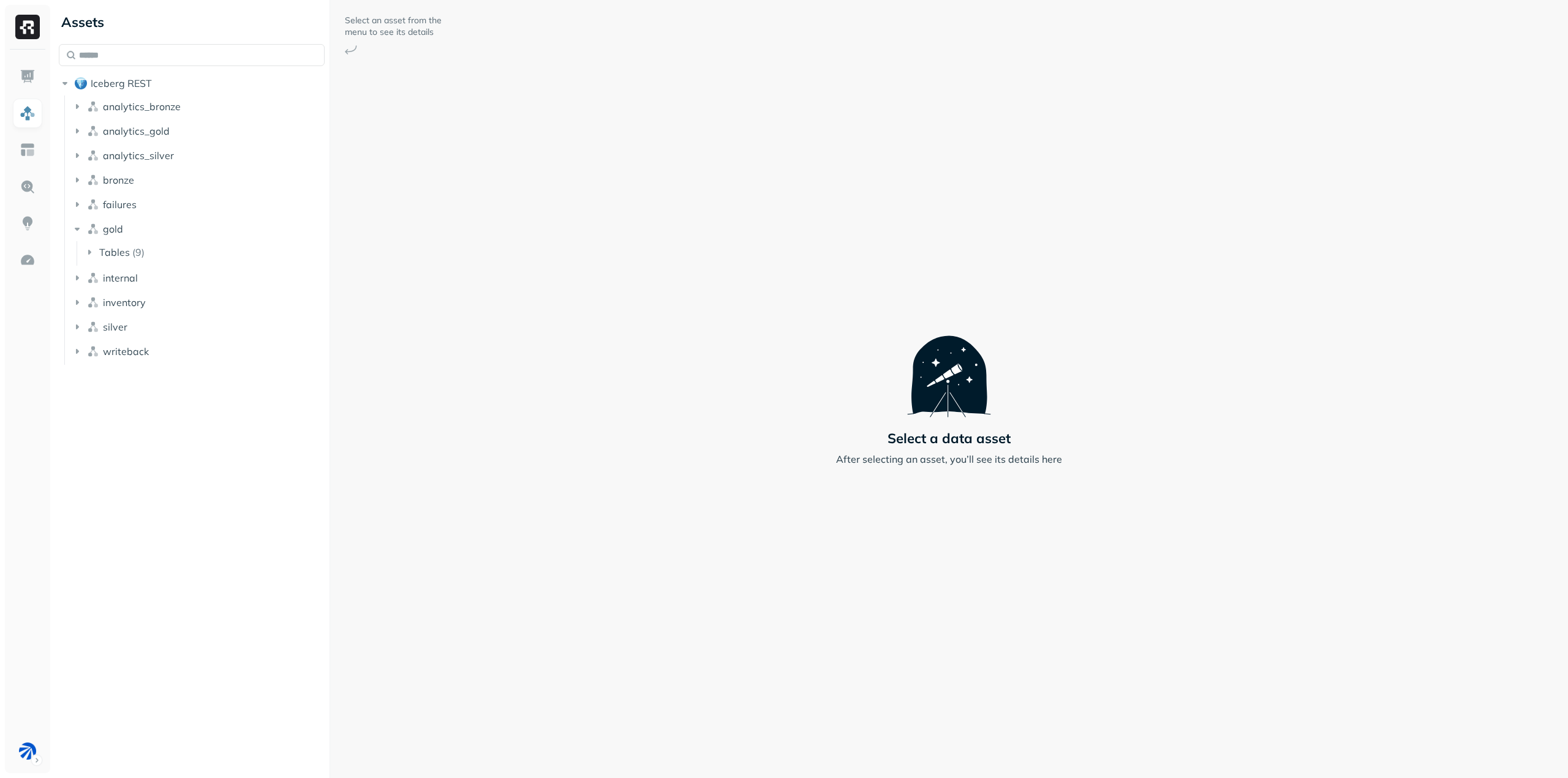
click at [556, 295] on div "Select an asset from the menu to see its details Select a data asset After sele…" at bounding box center [948, 389] width 1237 height 778
drag, startPoint x: 81, startPoint y: 256, endPoint x: 95, endPoint y: 250, distance: 15.2
click at [81, 256] on ul "Tables ( 9 )" at bounding box center [201, 254] width 249 height 25
click at [95, 250] on icon "button" at bounding box center [89, 252] width 12 height 12
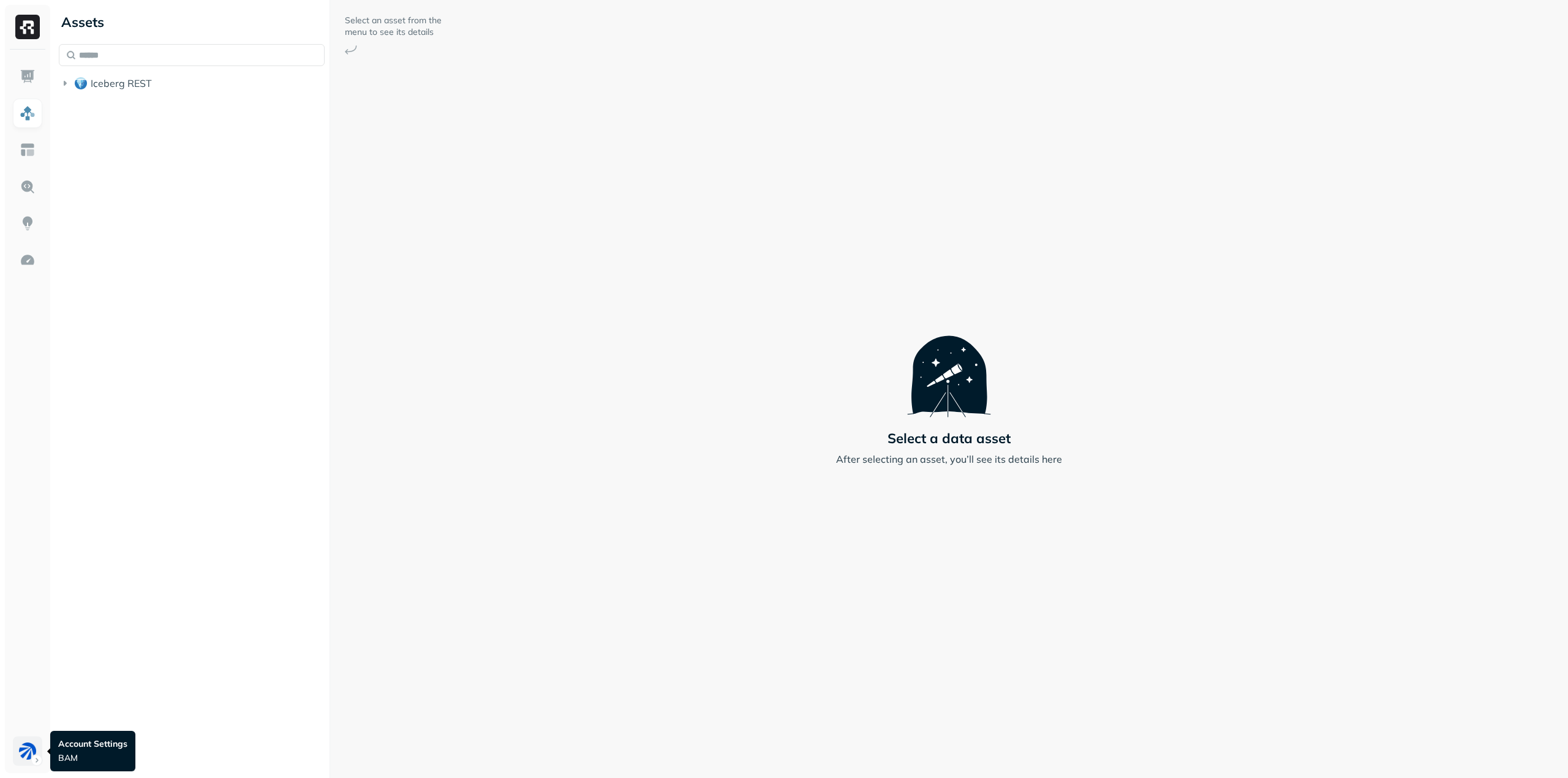
click at [37, 760] on html "Assets Iceberg REST Select an asset from the menu to see its details Select a d…" at bounding box center [784, 389] width 1568 height 778
click at [131, 710] on p "BAM Staging" at bounding box center [109, 711] width 53 height 12
